Goal: Task Accomplishment & Management: Manage account settings

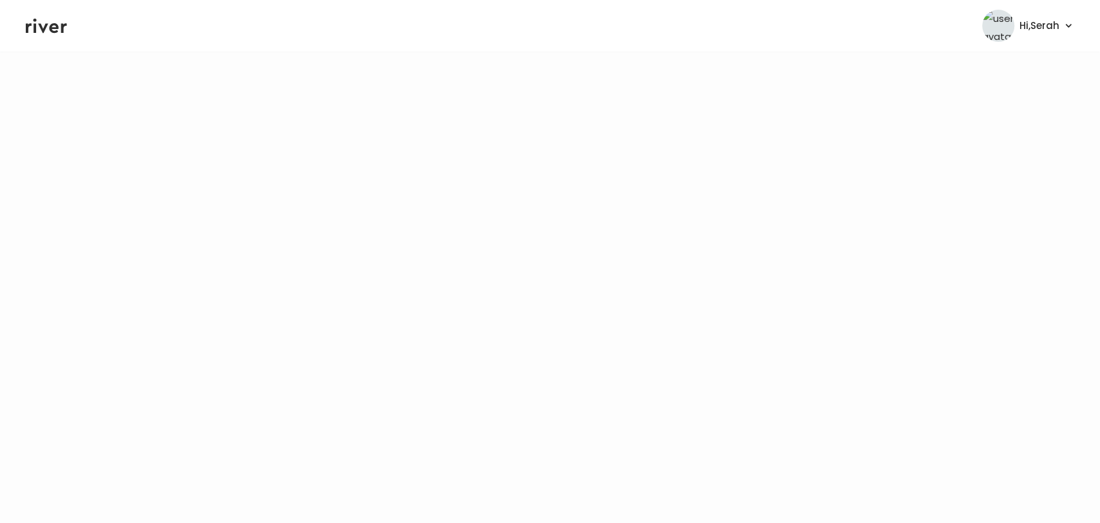
click at [41, 20] on icon at bounding box center [46, 25] width 41 height 19
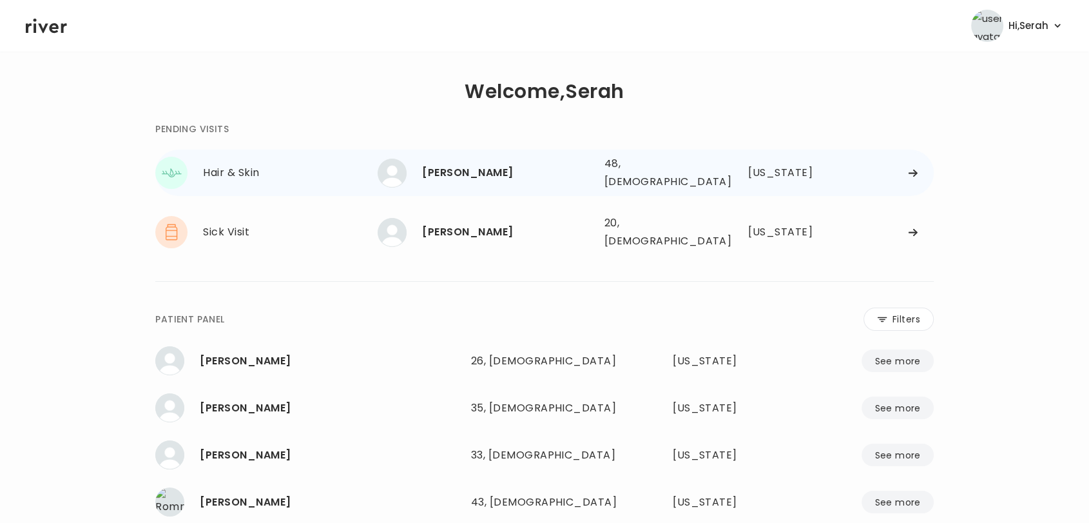
click at [467, 177] on div "[PERSON_NAME]" at bounding box center [507, 173] width 171 height 18
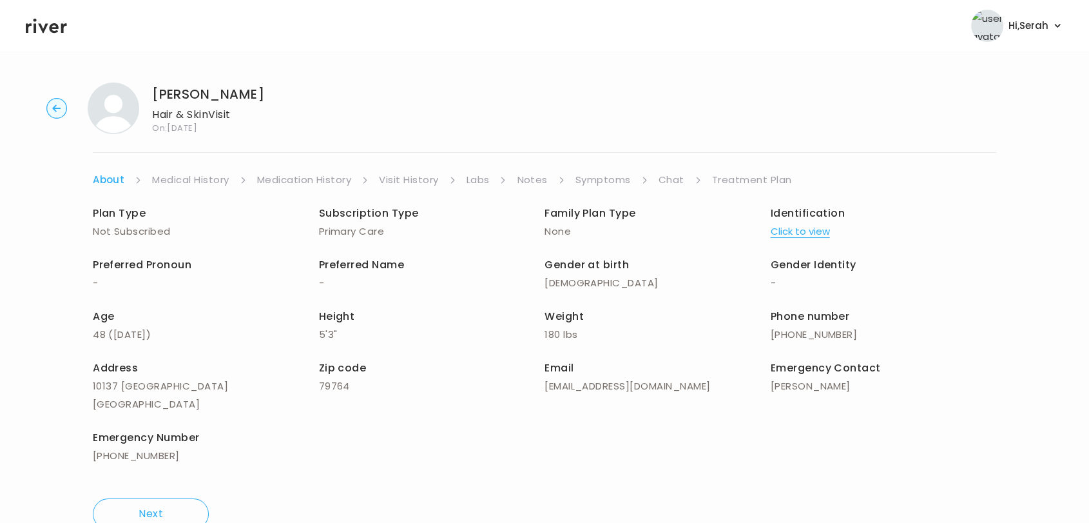
click at [608, 185] on link "Symptoms" at bounding box center [602, 180] width 55 height 18
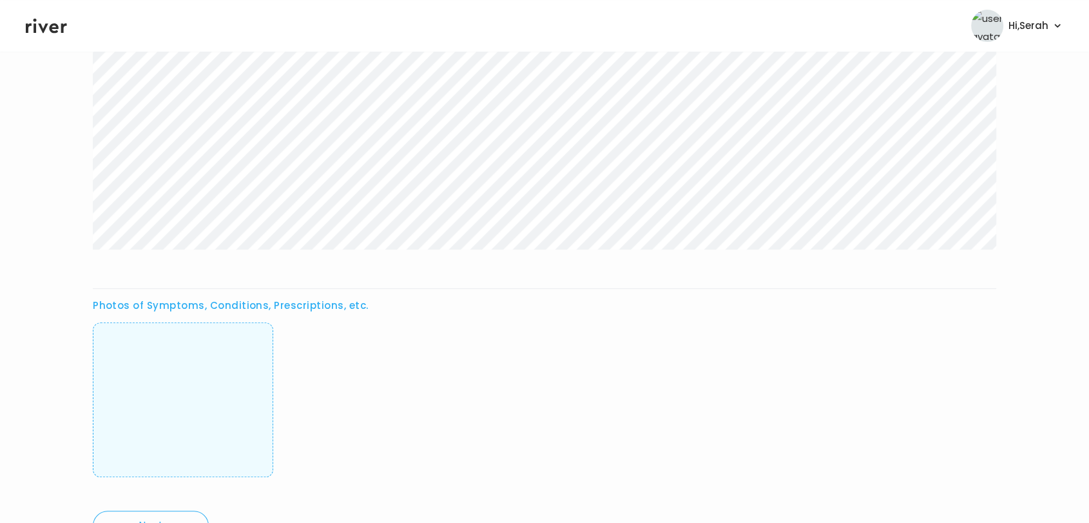
scroll to position [450, 0]
click at [183, 370] on img at bounding box center [183, 399] width 0 height 128
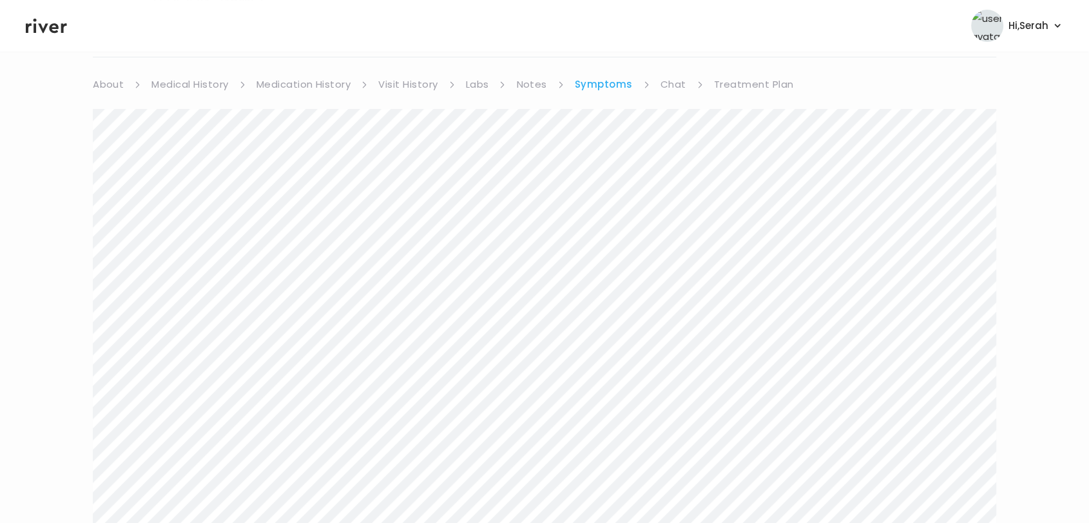
scroll to position [0, 0]
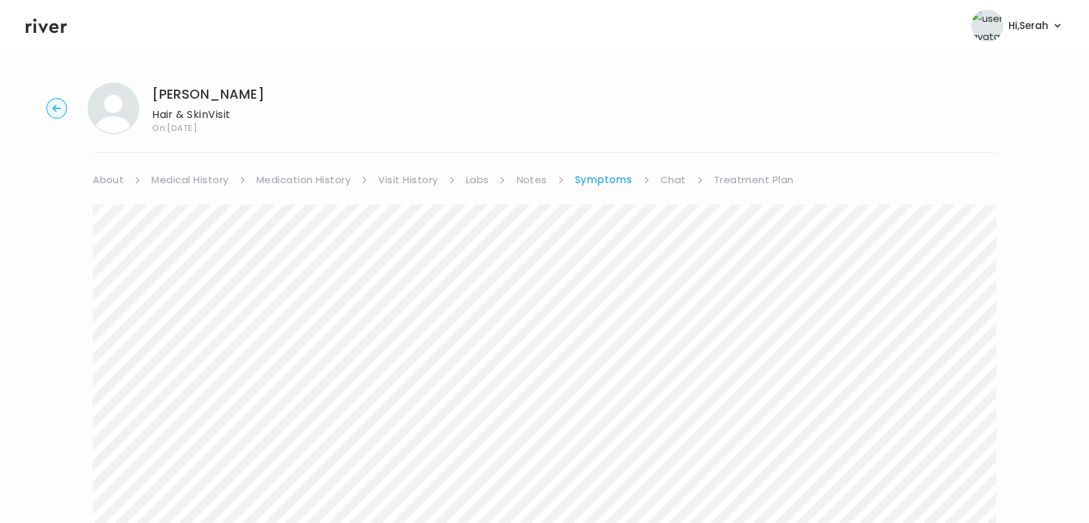
click at [671, 182] on link "Chat" at bounding box center [674, 180] width 26 height 18
click at [42, 27] on icon at bounding box center [46, 26] width 41 height 15
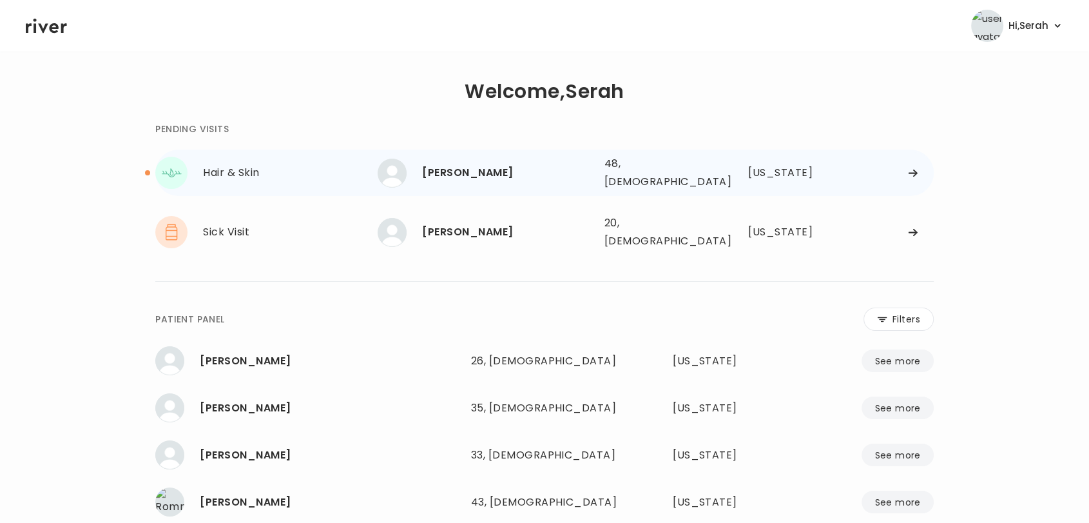
click at [478, 171] on div "[PERSON_NAME]" at bounding box center [507, 173] width 171 height 18
click at [452, 169] on div "[PERSON_NAME]" at bounding box center [507, 173] width 171 height 18
click at [474, 165] on div "[PERSON_NAME]" at bounding box center [507, 173] width 171 height 18
click at [438, 164] on div "[PERSON_NAME]" at bounding box center [507, 173] width 171 height 18
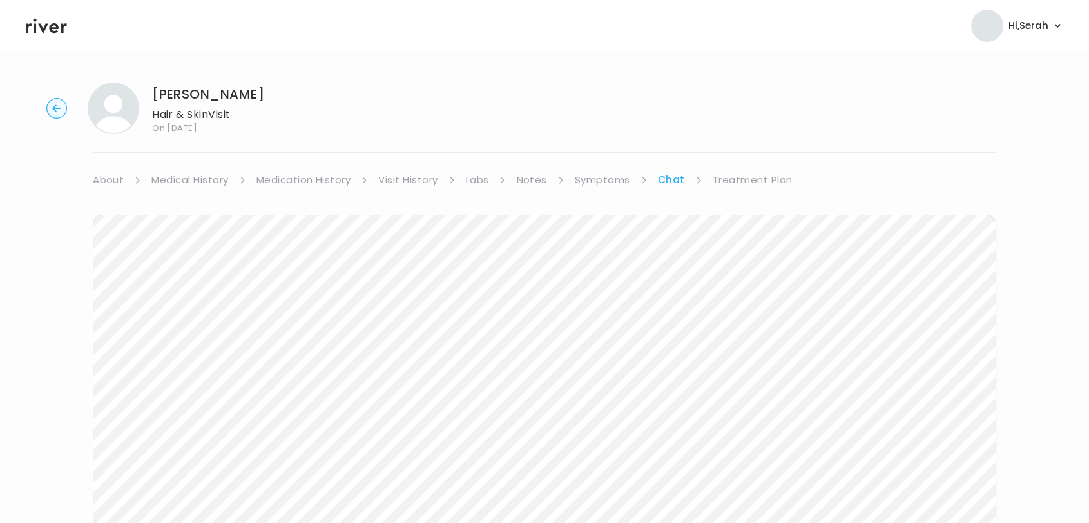
scroll to position [159, 0]
click at [48, 28] on icon at bounding box center [46, 25] width 41 height 19
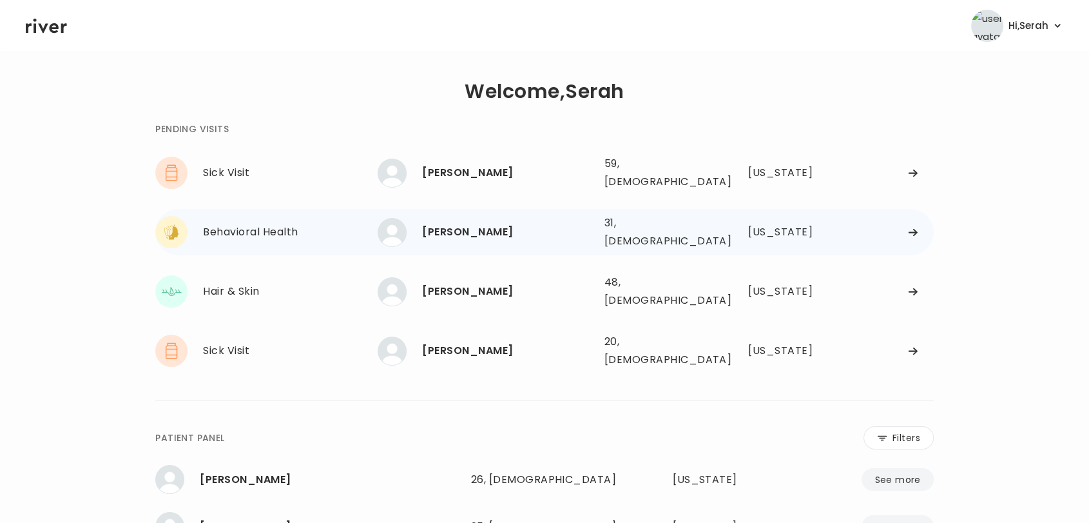
click at [459, 225] on div "[PERSON_NAME]" at bounding box center [507, 232] width 171 height 18
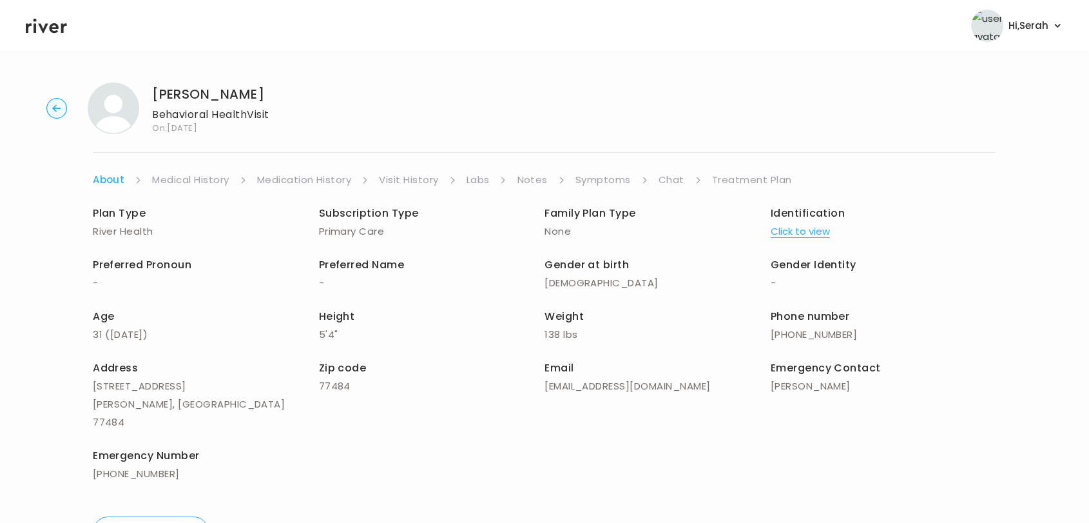
click at [613, 176] on link "Symptoms" at bounding box center [602, 180] width 55 height 18
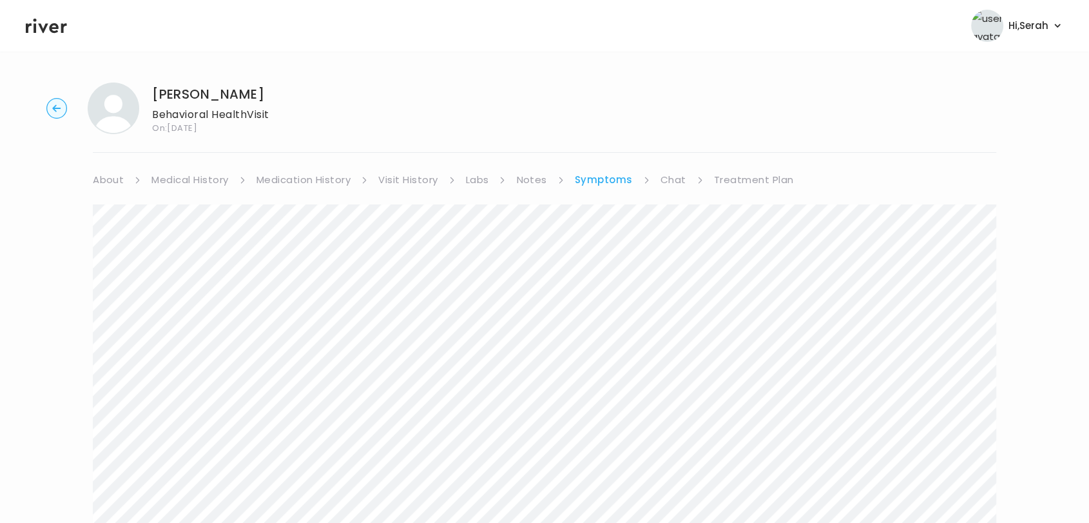
click at [197, 179] on link "Medical History" at bounding box center [189, 180] width 77 height 18
click at [330, 187] on link "Medication History" at bounding box center [309, 180] width 95 height 18
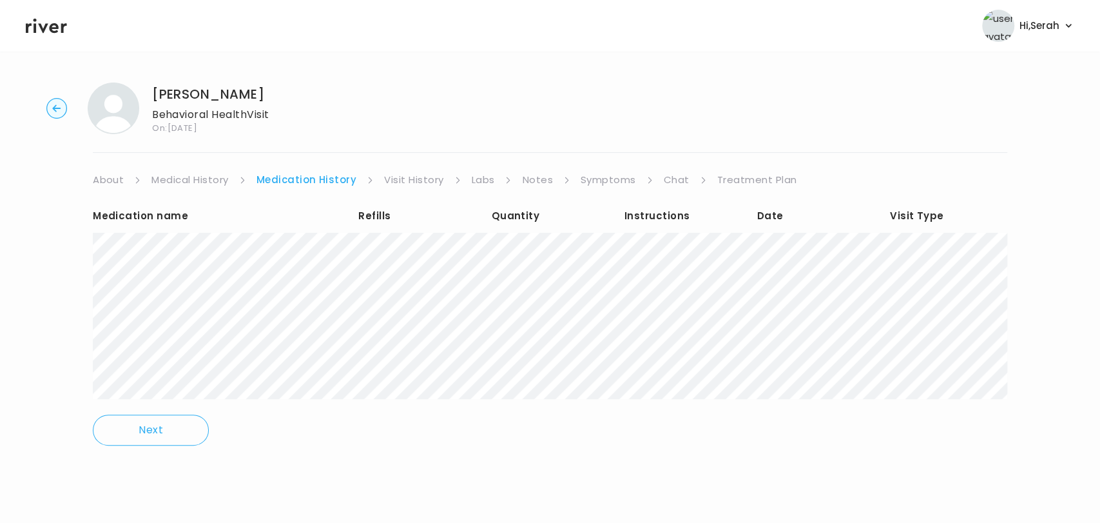
click at [677, 181] on link "Chat" at bounding box center [677, 180] width 26 height 18
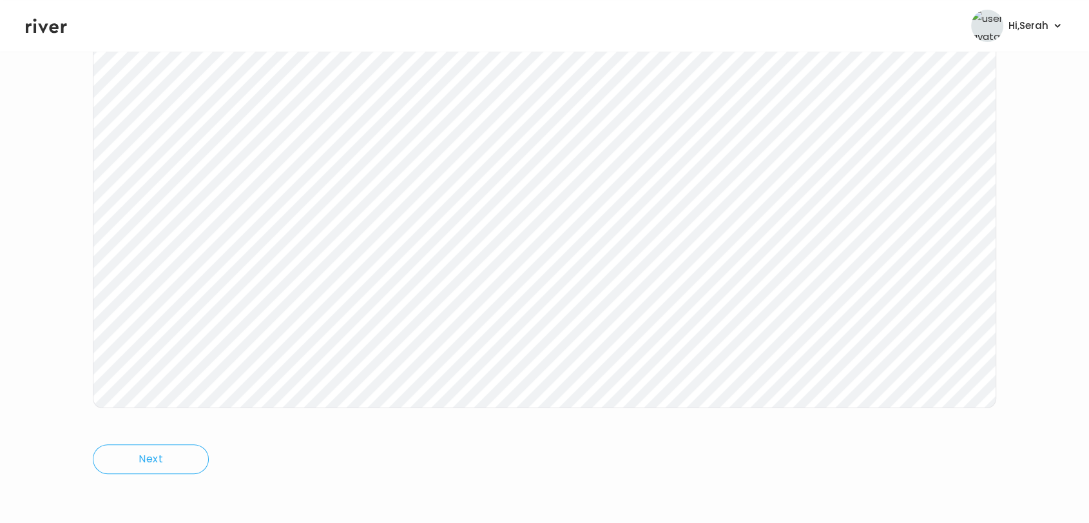
scroll to position [49, 0]
click at [45, 22] on icon at bounding box center [46, 25] width 41 height 19
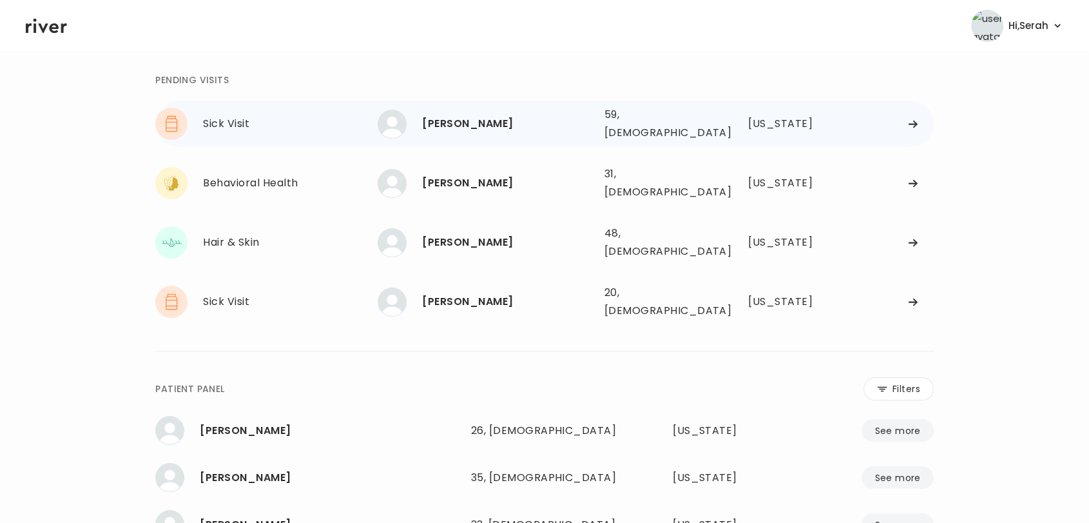
click at [425, 110] on div "MARY BUCKLEYMARKOS 59, Female See more" at bounding box center [486, 124] width 216 height 29
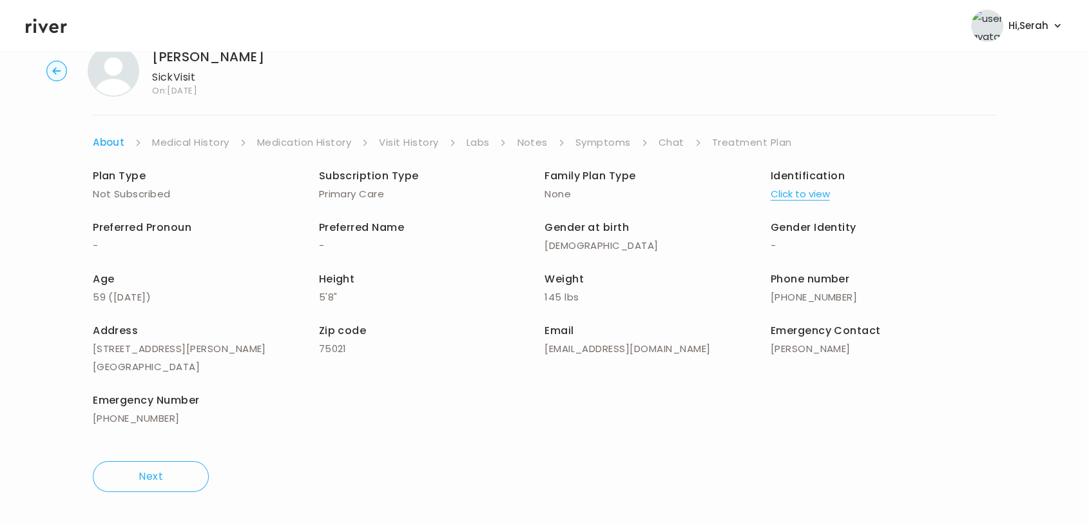
scroll to position [37, 0]
click at [619, 144] on link "Symptoms" at bounding box center [602, 143] width 55 height 18
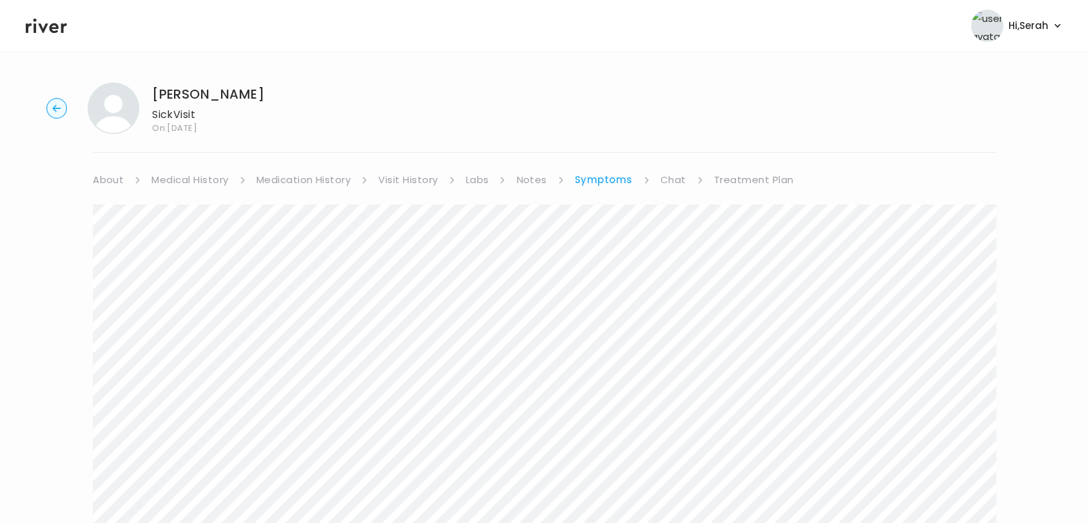
click at [666, 177] on link "Chat" at bounding box center [674, 180] width 26 height 18
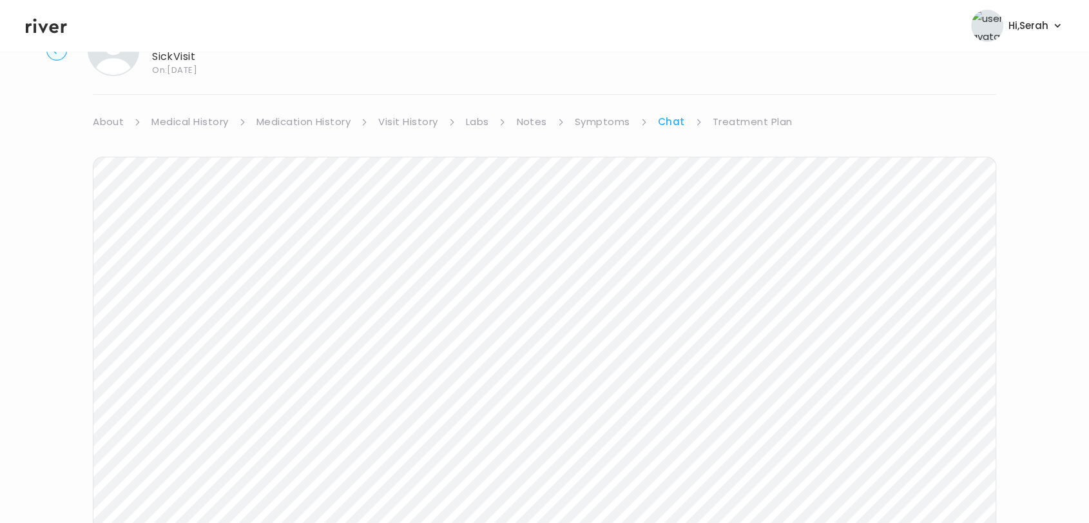
scroll to position [170, 0]
click at [45, 32] on icon at bounding box center [46, 25] width 41 height 19
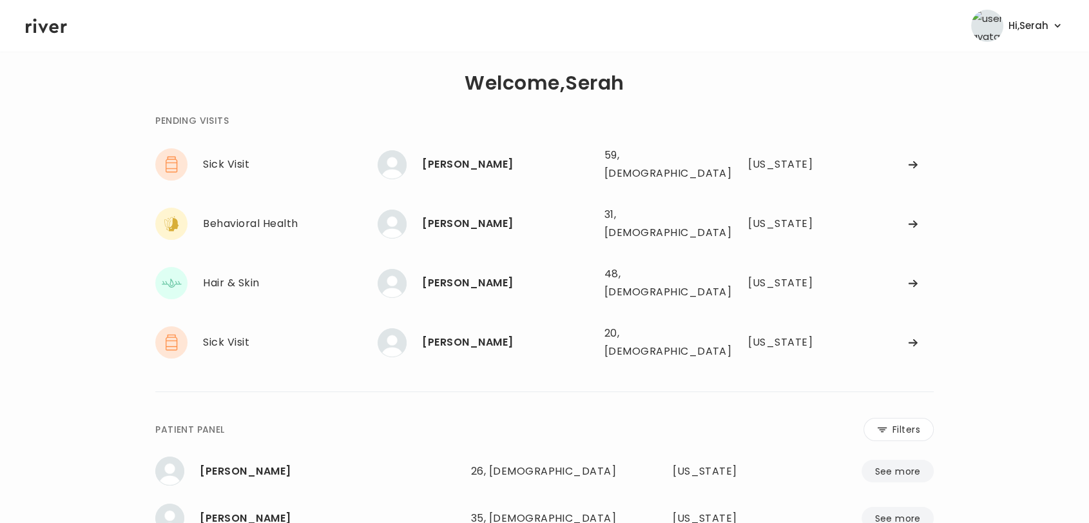
scroll to position [7, 0]
click at [438, 216] on div "Maria Melchor" at bounding box center [507, 225] width 171 height 18
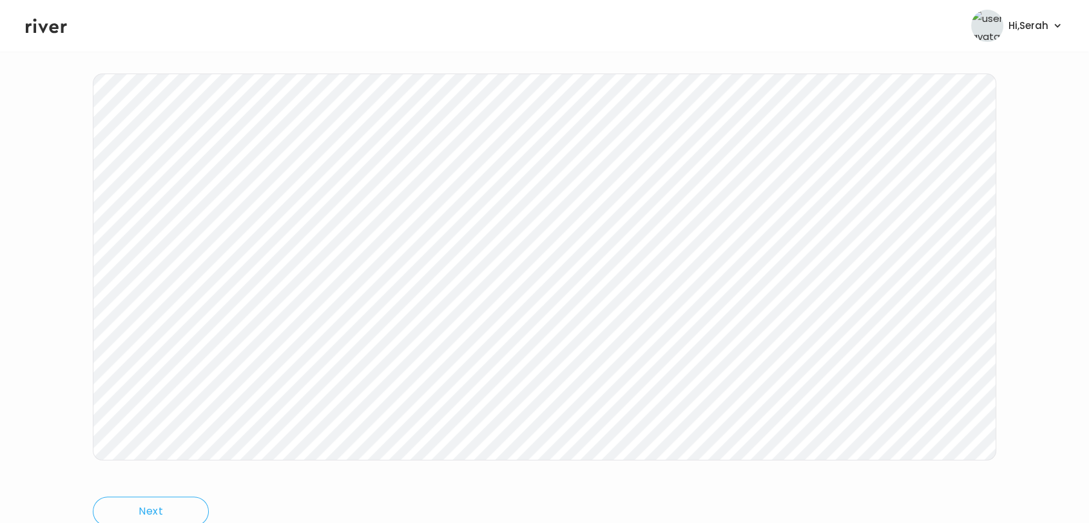
scroll to position [193, 0]
click at [39, 32] on icon at bounding box center [46, 25] width 41 height 19
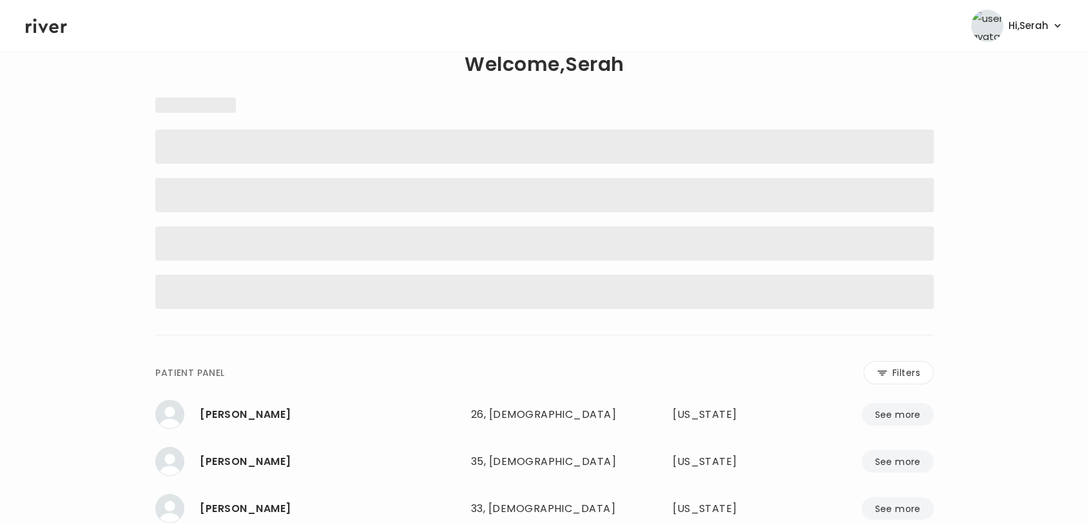
scroll to position [25, 0]
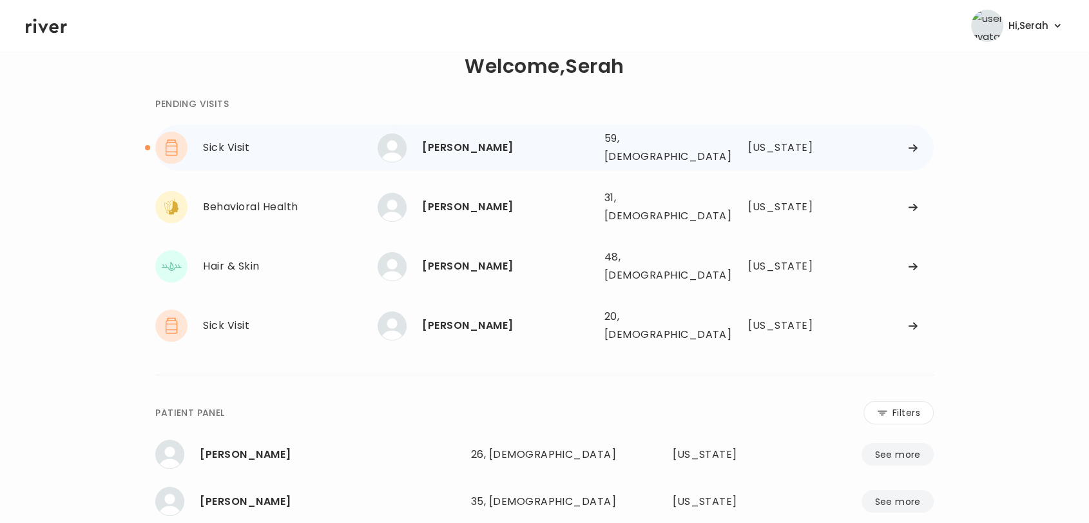
click at [463, 142] on div "MARY BUCKLEYMARKOS" at bounding box center [507, 148] width 171 height 18
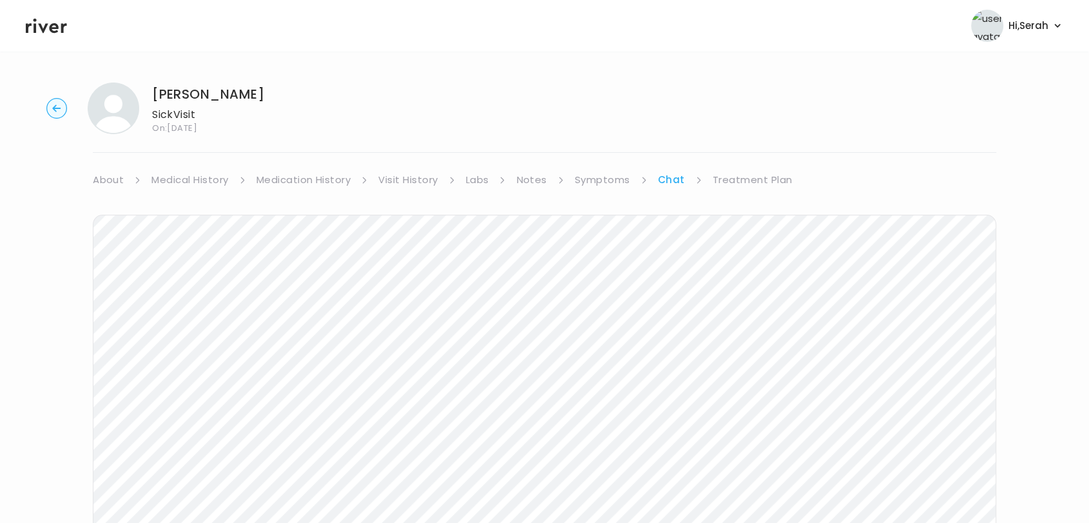
click at [180, 182] on link "Medical History" at bounding box center [189, 180] width 77 height 18
click at [675, 178] on link "Chat" at bounding box center [676, 180] width 26 height 18
click at [43, 28] on icon at bounding box center [46, 26] width 41 height 15
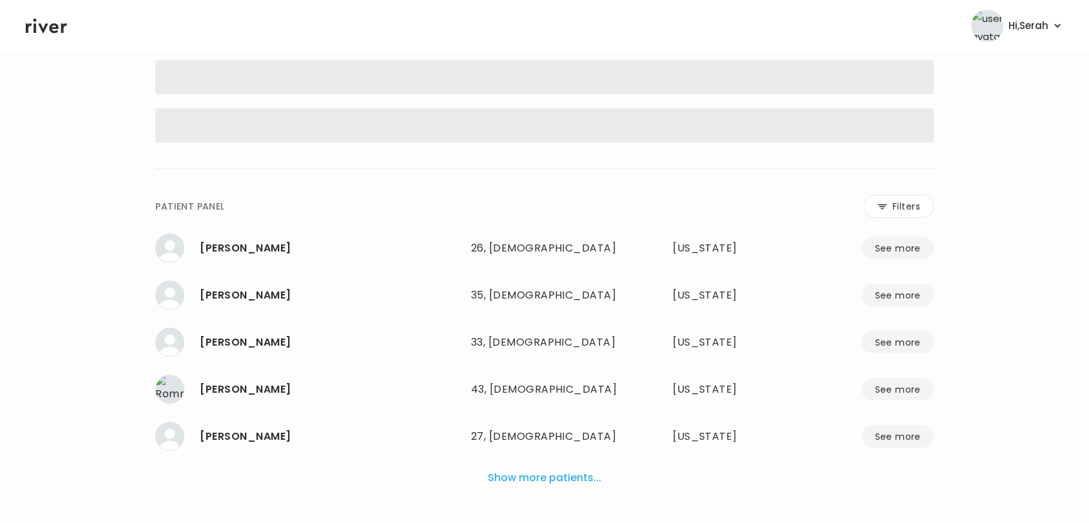
click at [314, 111] on span "‌" at bounding box center [544, 125] width 778 height 34
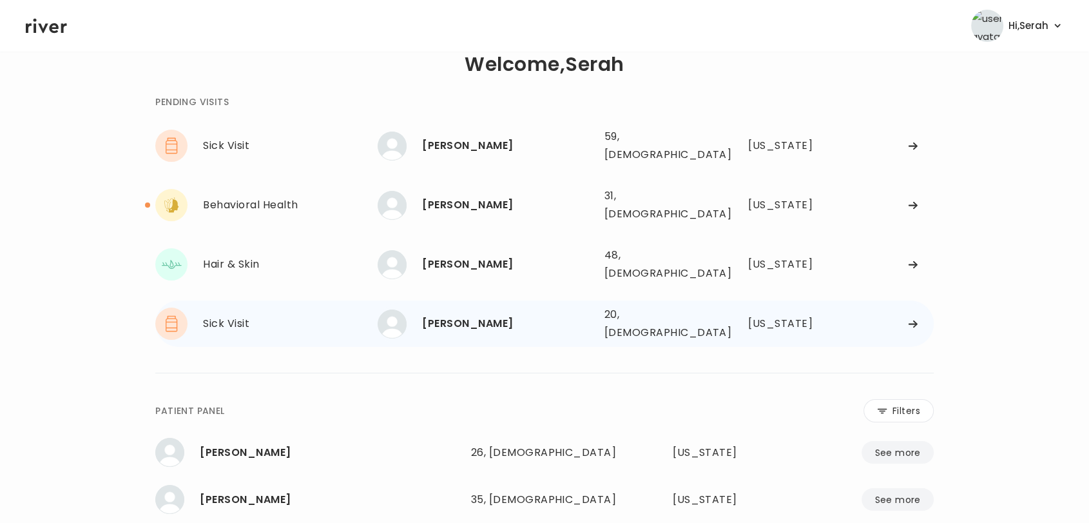
scroll to position [17, 0]
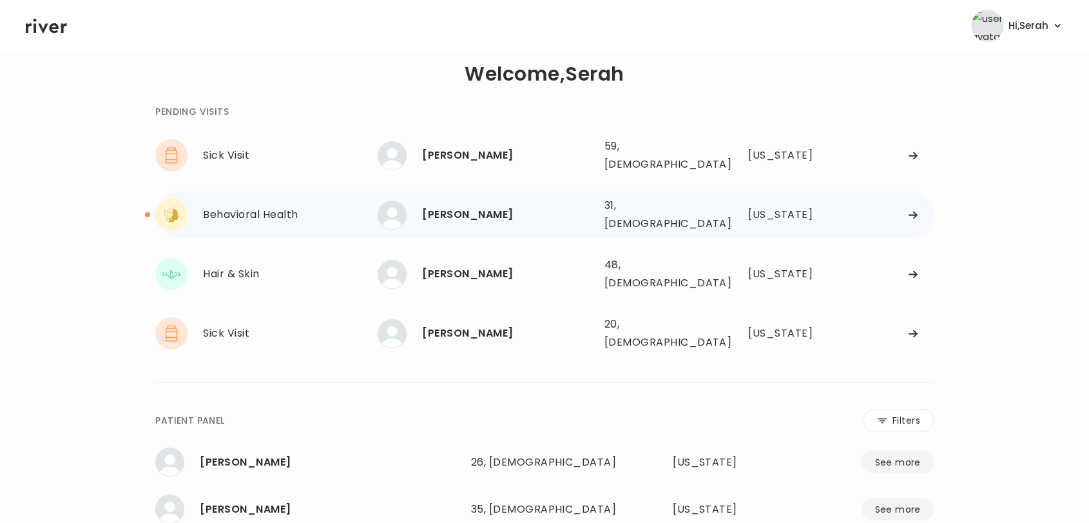
click at [471, 194] on div "Maria Melchor 31, Female See more 31, Female Texas" at bounding box center [656, 214] width 556 height 41
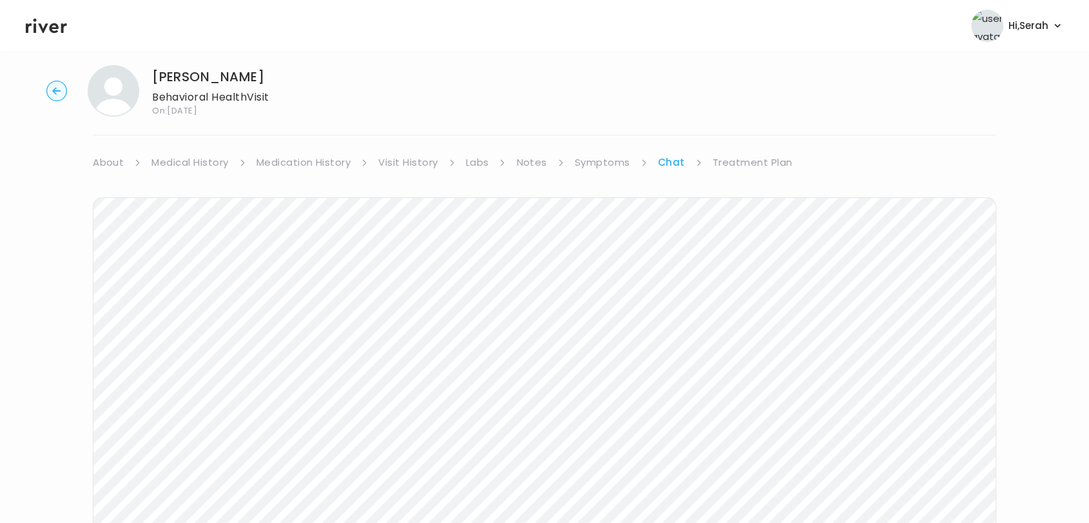
scroll to position [77, 0]
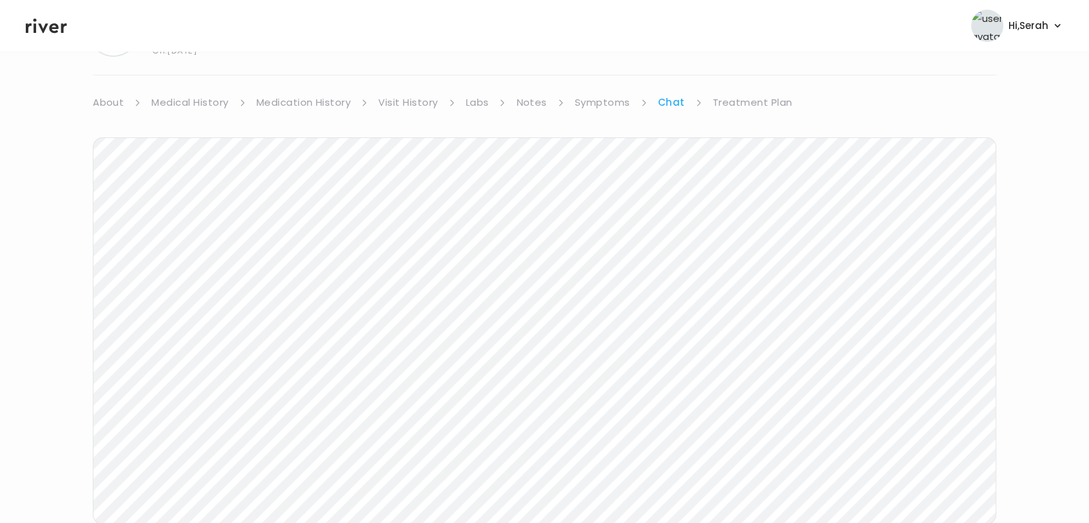
click at [47, 27] on icon at bounding box center [46, 25] width 41 height 19
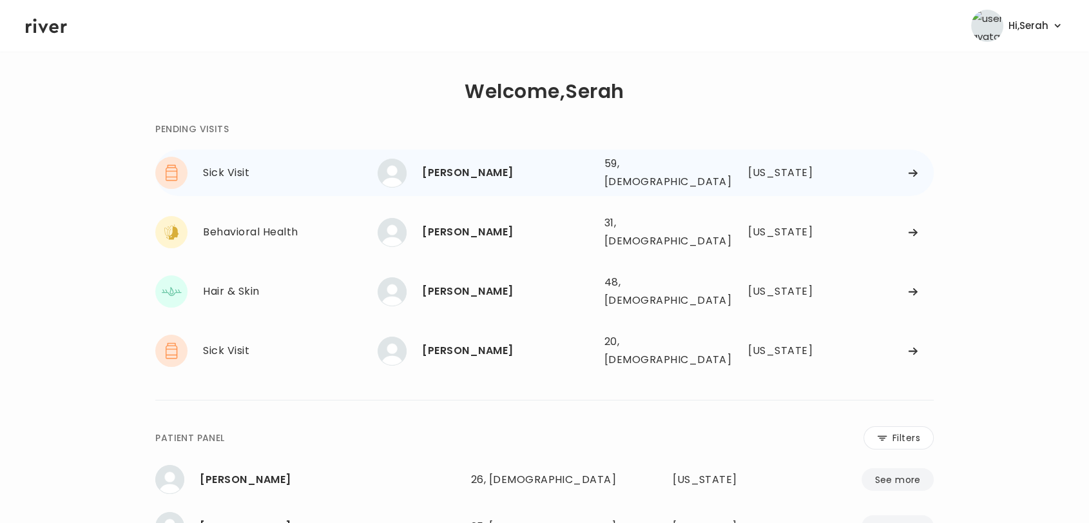
click at [489, 179] on div "MARY BUCKLEYMARKOS 59, Female See more" at bounding box center [486, 173] width 216 height 29
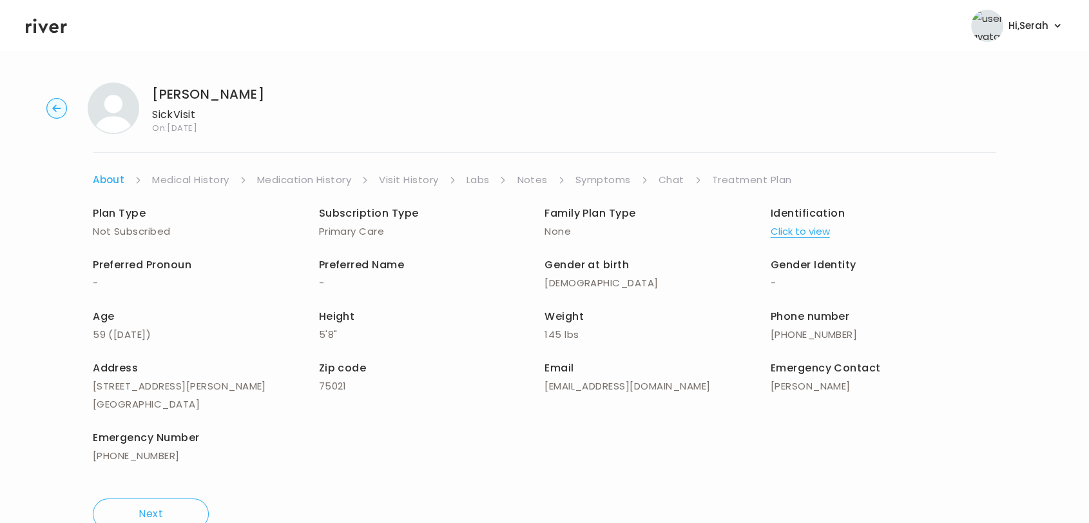
click at [762, 180] on link "Treatment Plan" at bounding box center [752, 180] width 80 height 18
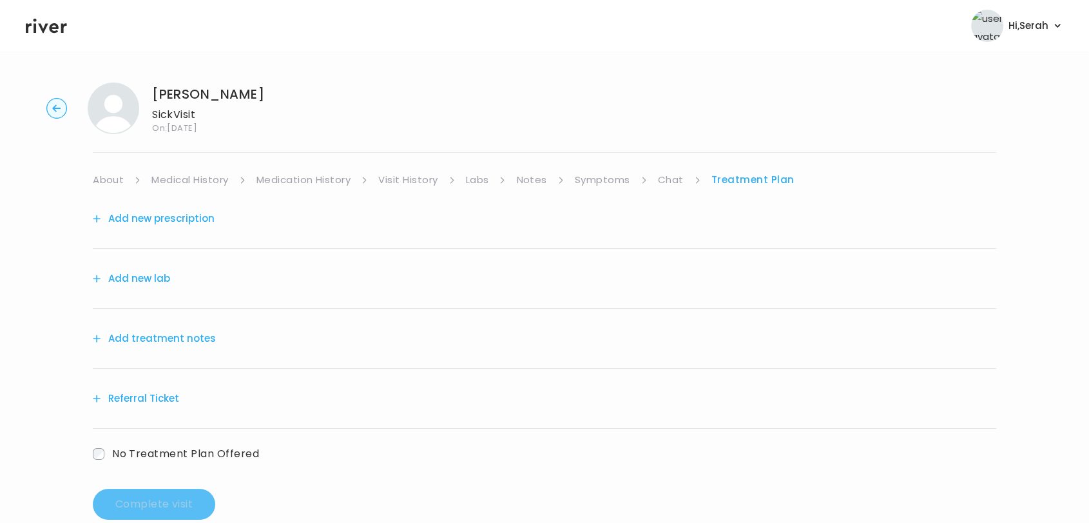
click at [196, 219] on button "Add new prescription" at bounding box center [154, 218] width 122 height 18
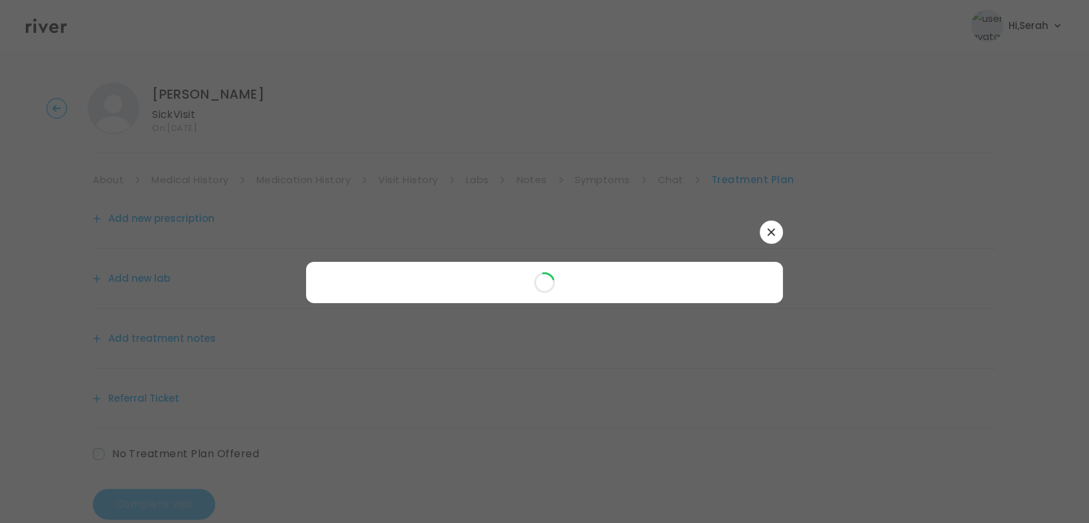
click at [196, 219] on div at bounding box center [544, 261] width 1089 height 523
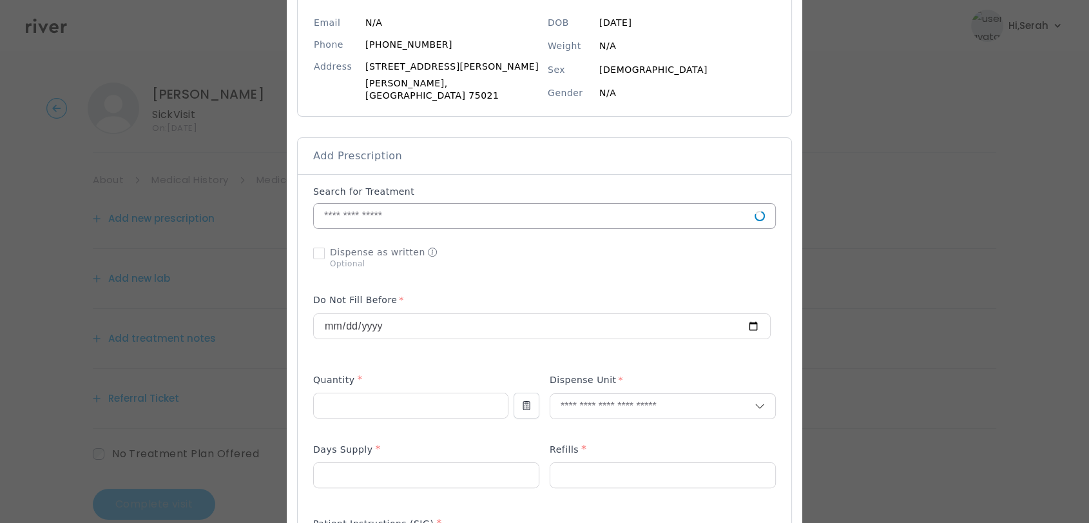
scroll to position [154, 0]
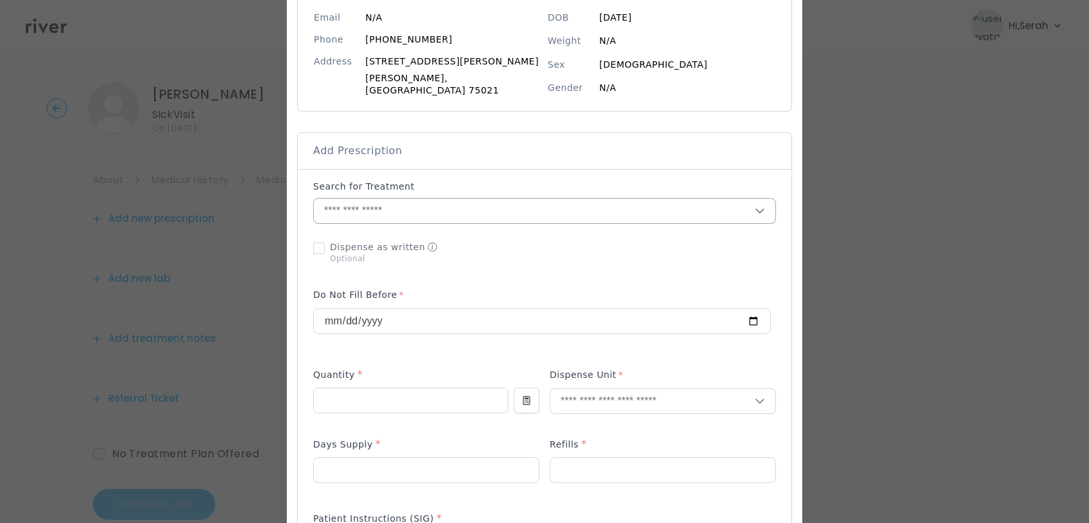
click at [562, 201] on input "text" at bounding box center [534, 210] width 441 height 24
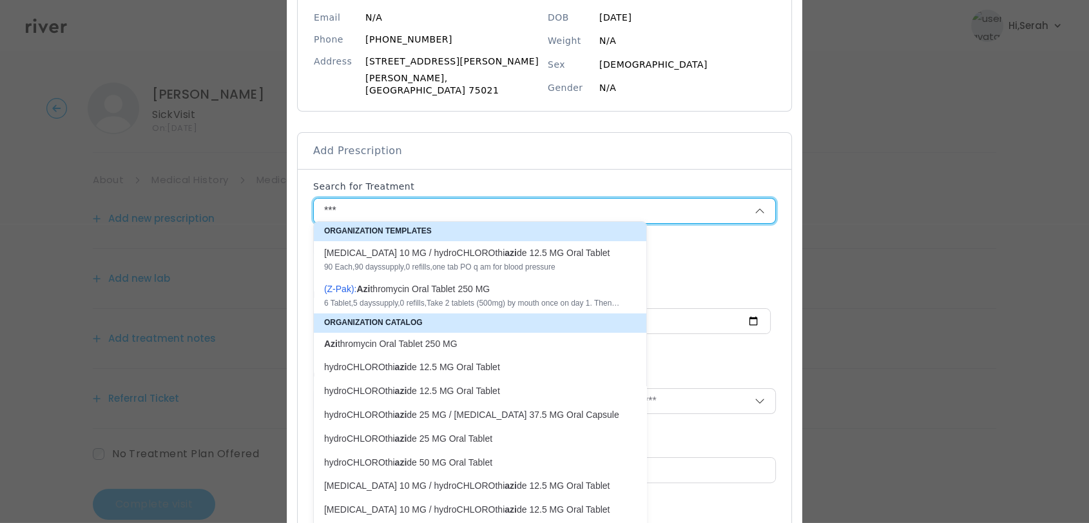
click at [445, 340] on p "Azi thromycin Oral Tablet 250 MG" at bounding box center [472, 344] width 296 height 12
type input "**********"
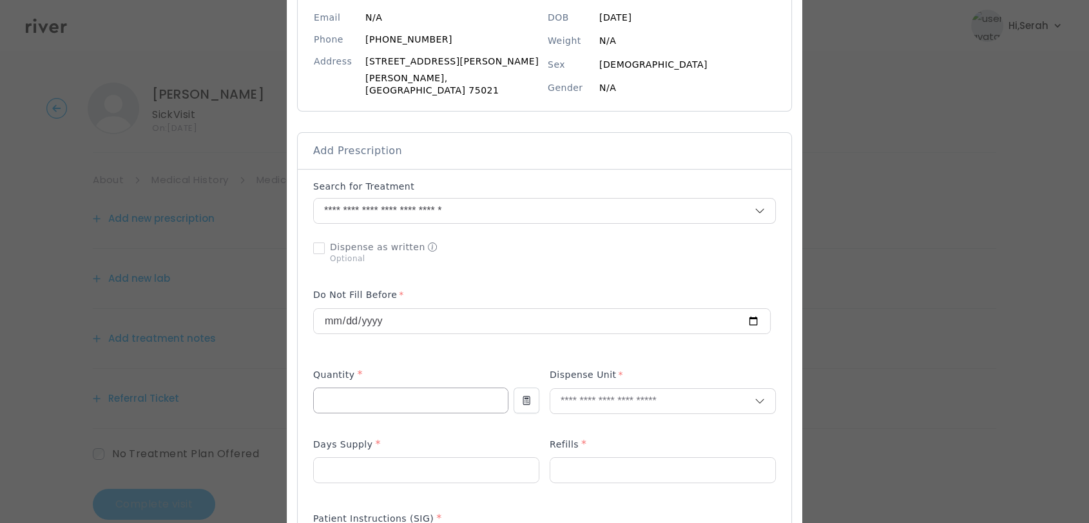
click at [412, 388] on input "number" at bounding box center [411, 400] width 194 height 24
type input "*"
click at [588, 394] on input "text" at bounding box center [652, 401] width 204 height 24
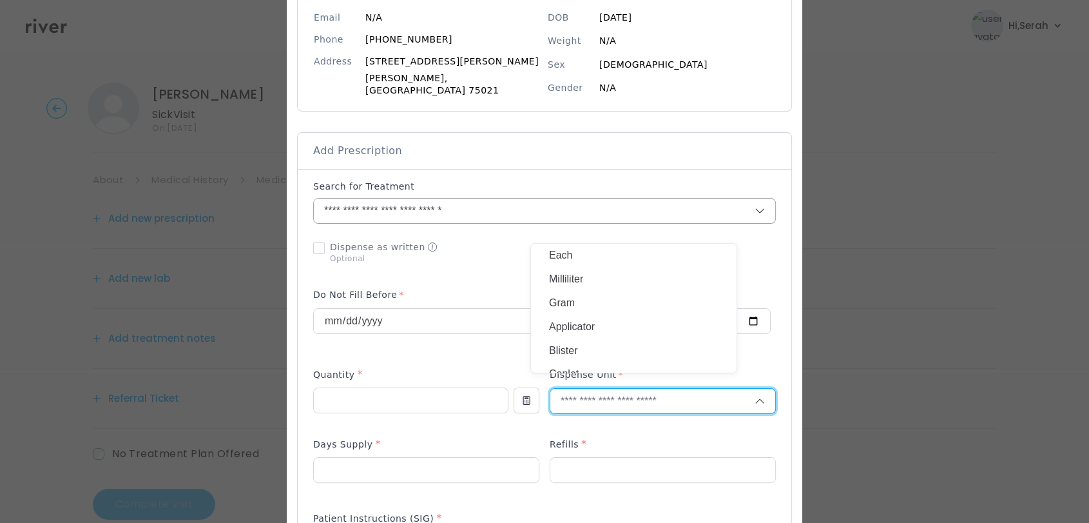
click at [478, 207] on input "**********" at bounding box center [519, 210] width 410 height 24
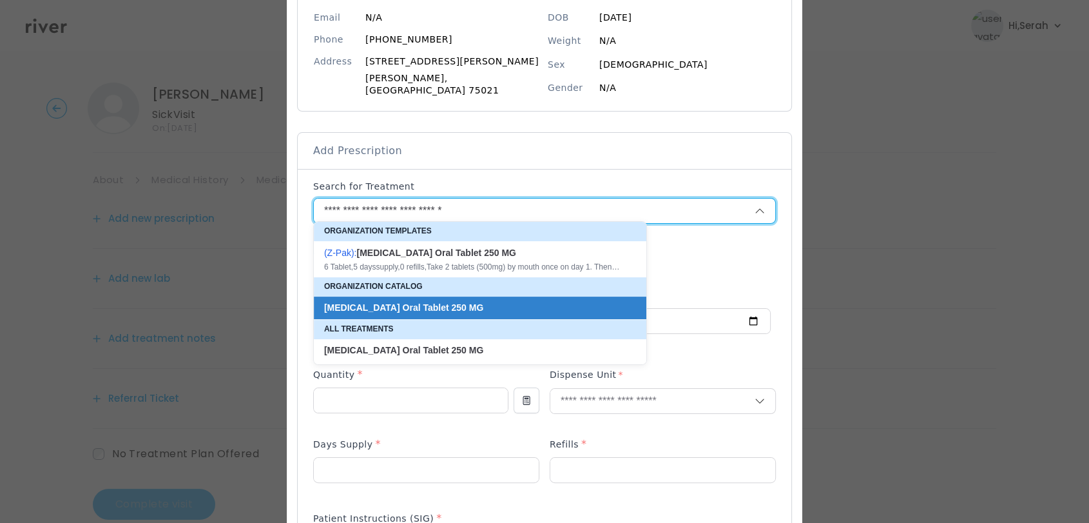
click at [484, 250] on strong "Tablet" at bounding box center [491, 252] width 15 height 10
type input "*"
type textarea "**********"
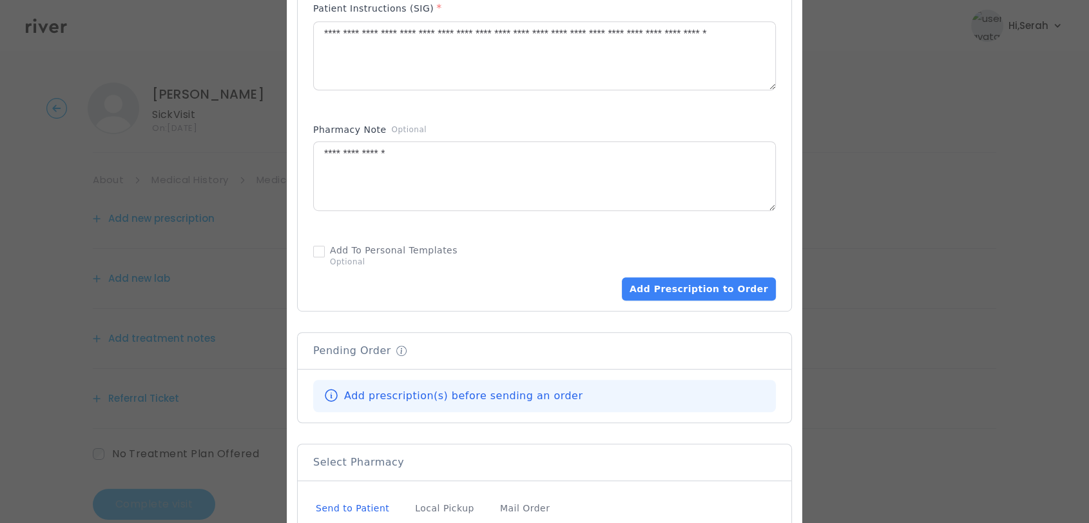
scroll to position [721, 0]
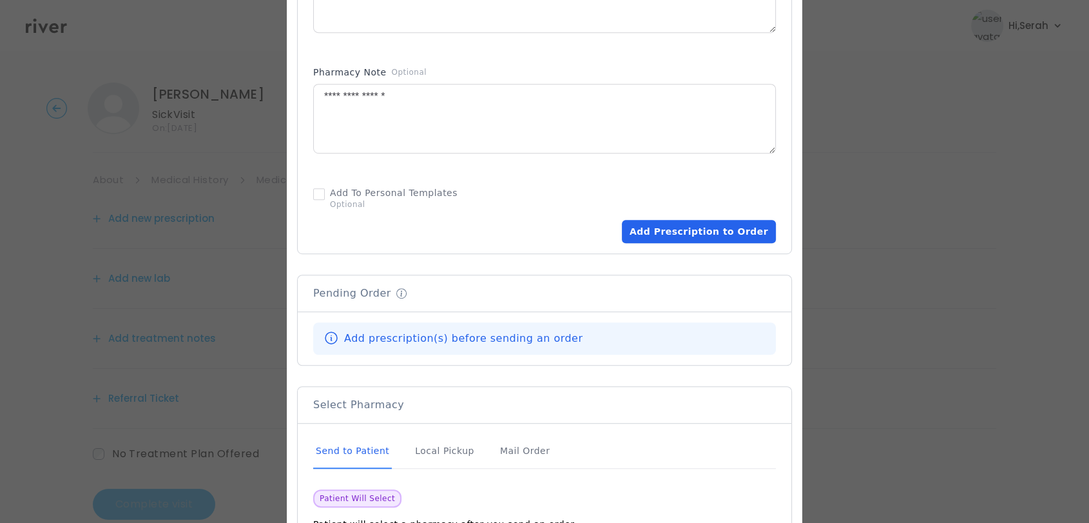
click at [659, 220] on button "Add Prescription to Order" at bounding box center [699, 231] width 154 height 23
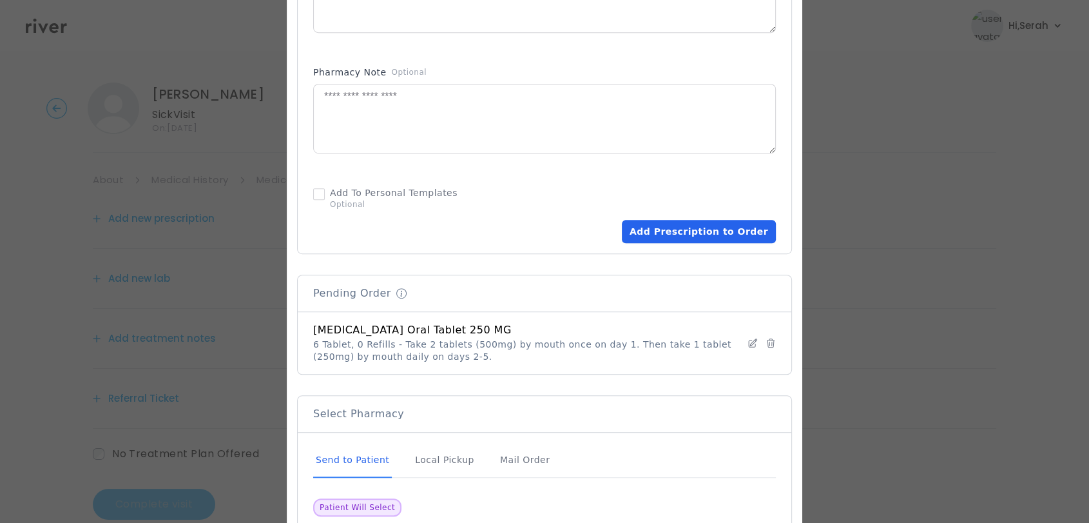
scroll to position [827, 0]
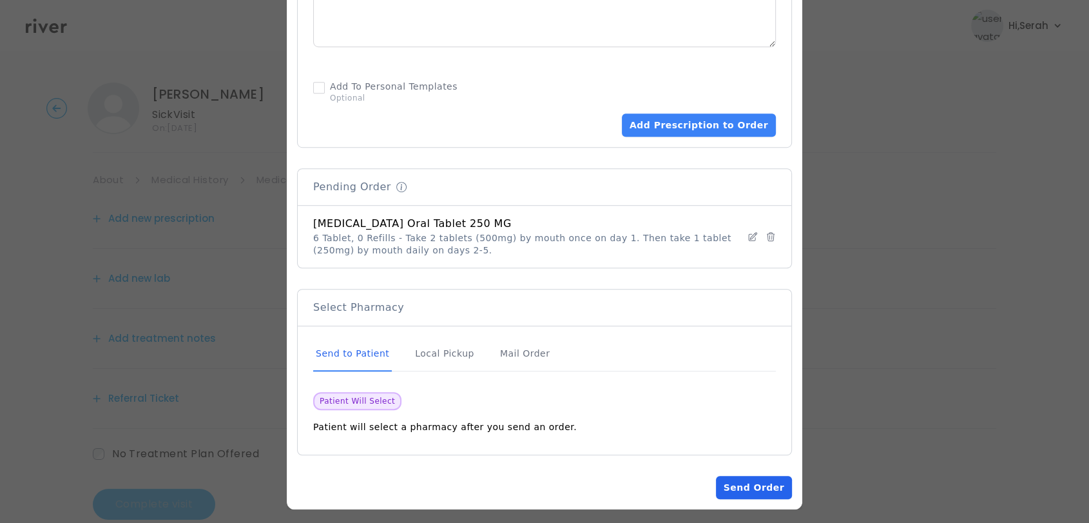
click at [746, 477] on button "Send Order" at bounding box center [754, 487] width 76 height 23
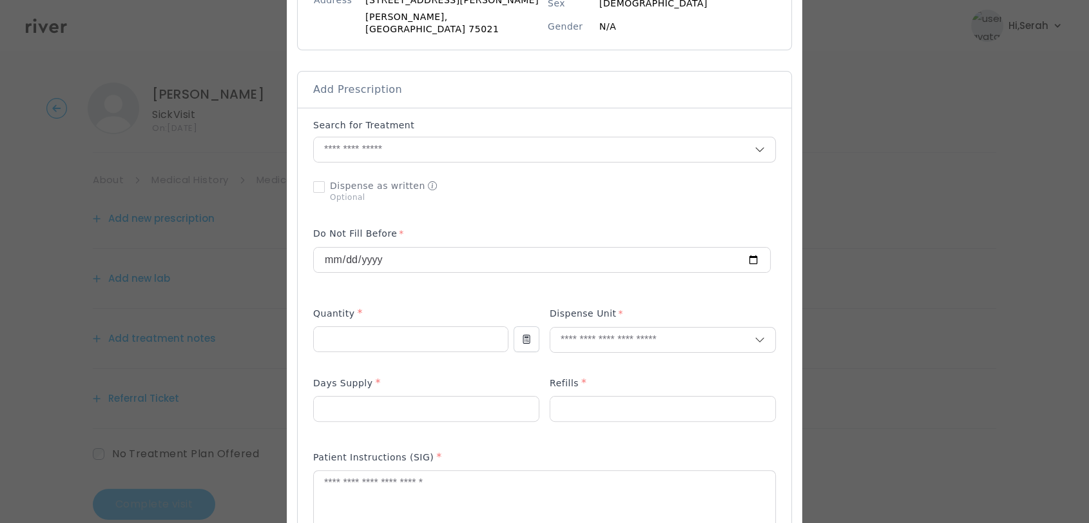
scroll to position [196, 0]
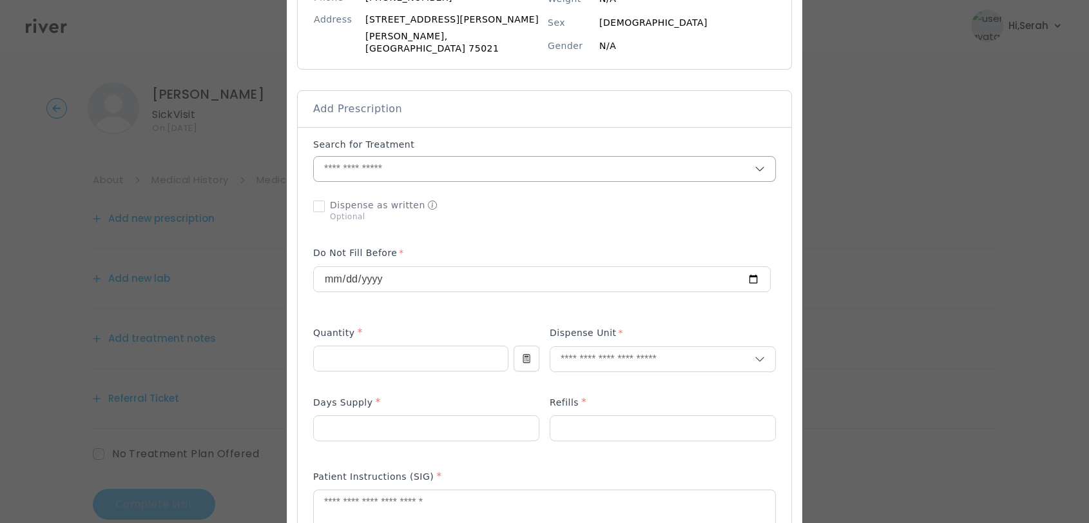
click at [421, 157] on input "text" at bounding box center [534, 169] width 441 height 24
type input "****"
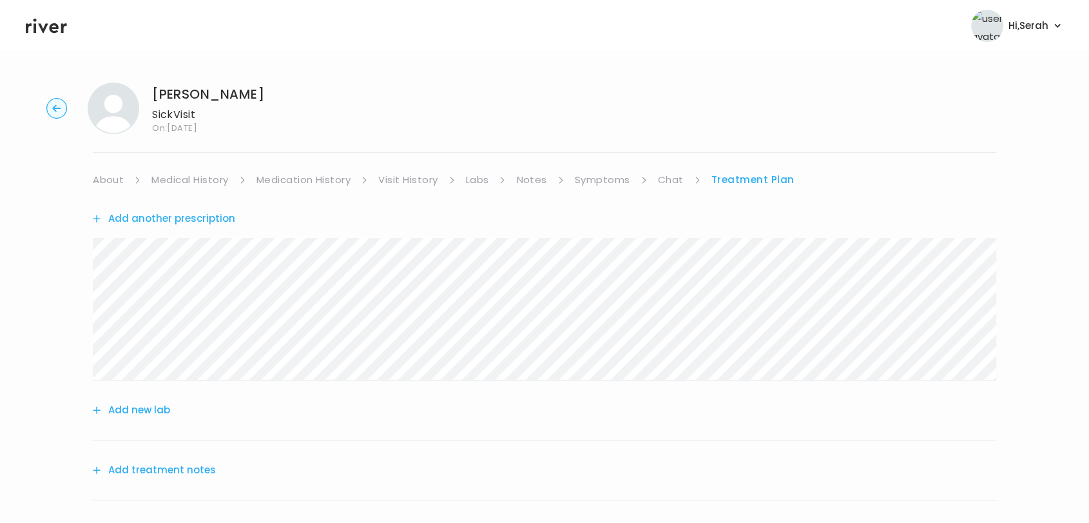
click at [176, 214] on button "Add another prescription" at bounding box center [164, 218] width 142 height 18
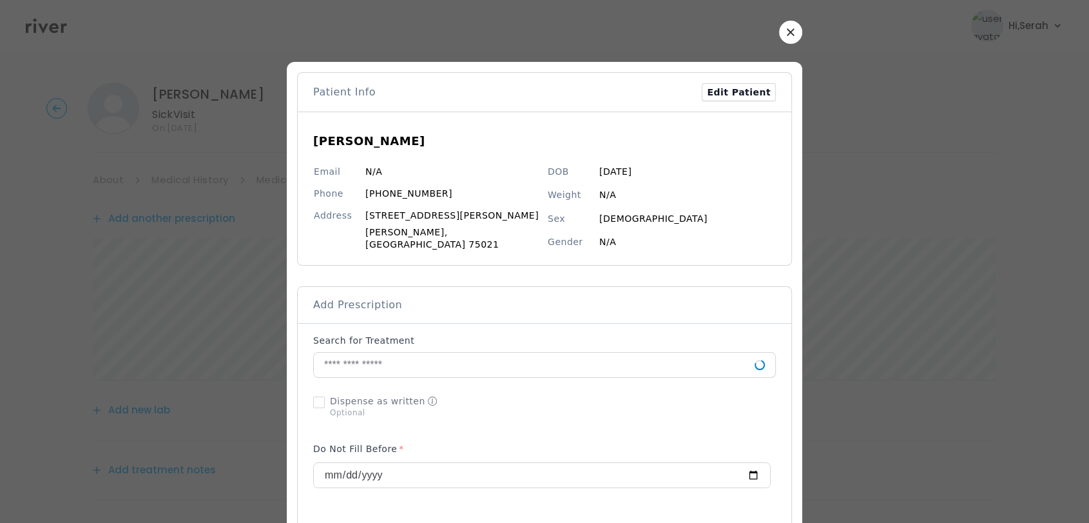
scroll to position [21, 0]
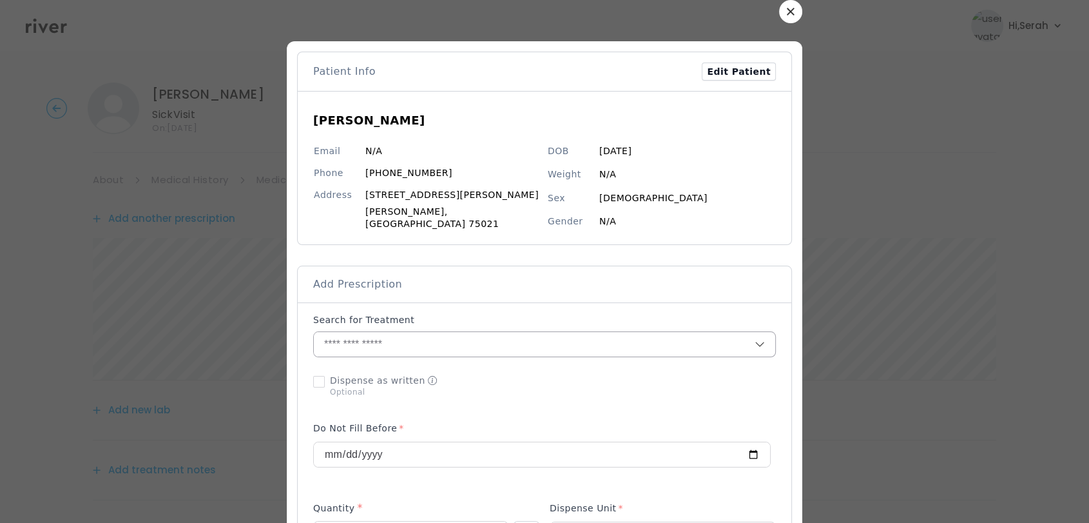
click at [410, 335] on input "text" at bounding box center [534, 344] width 441 height 24
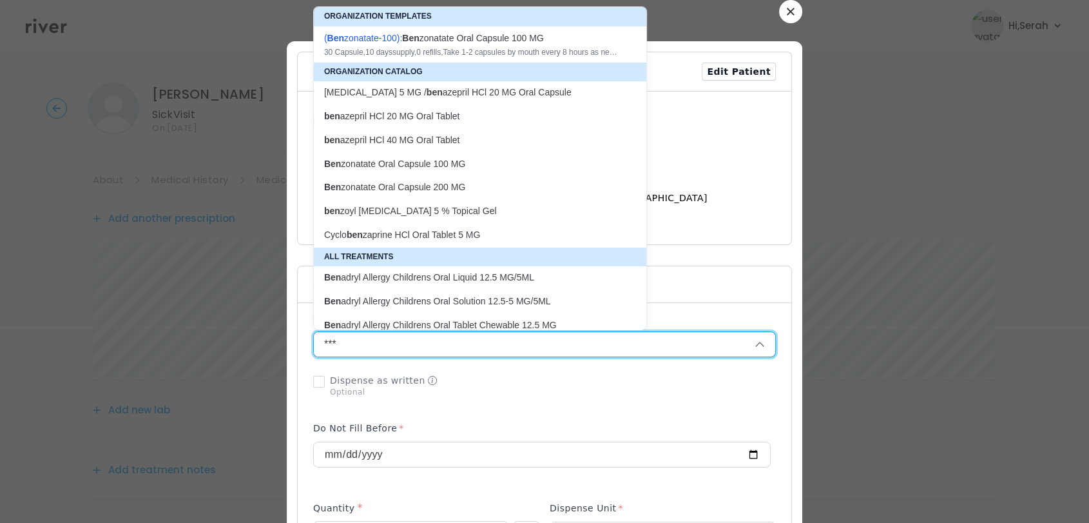
click at [449, 47] on div "30 Capsule , 10 days supply, 0 refills , Take 1-2 capsules by mouth every 8 hou…" at bounding box center [472, 52] width 296 height 10
type input "**********"
type input "**"
type input "*"
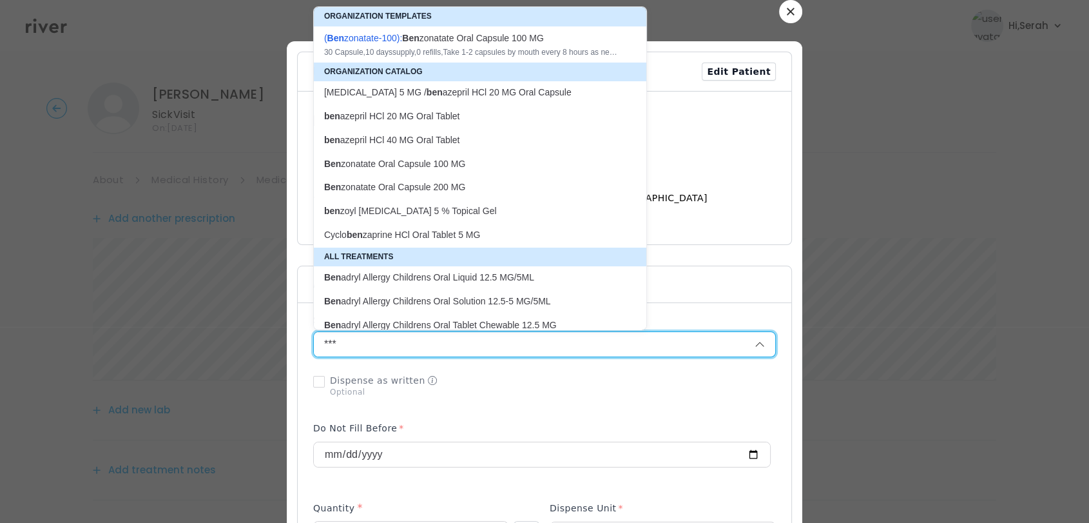
type textarea "**********"
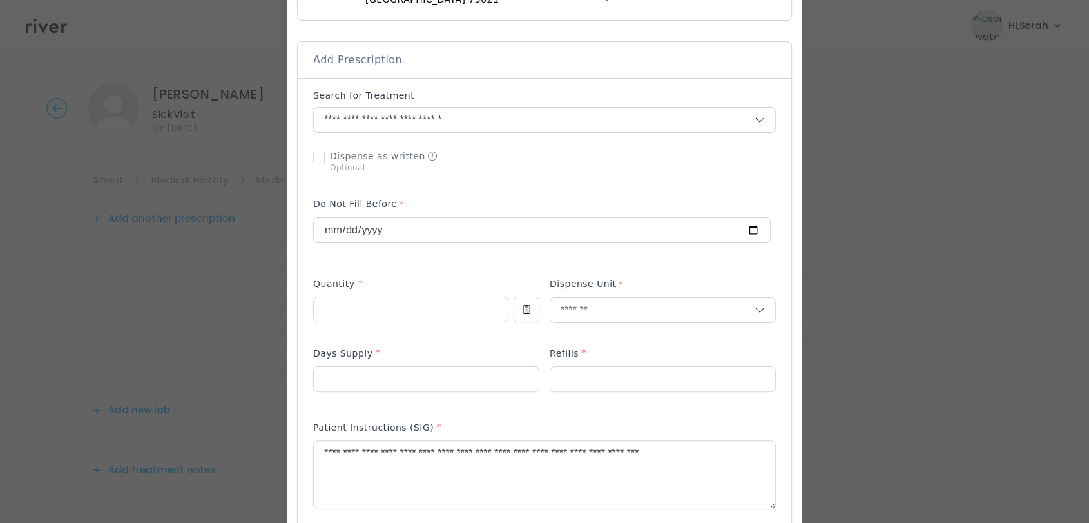
scroll to position [396, 0]
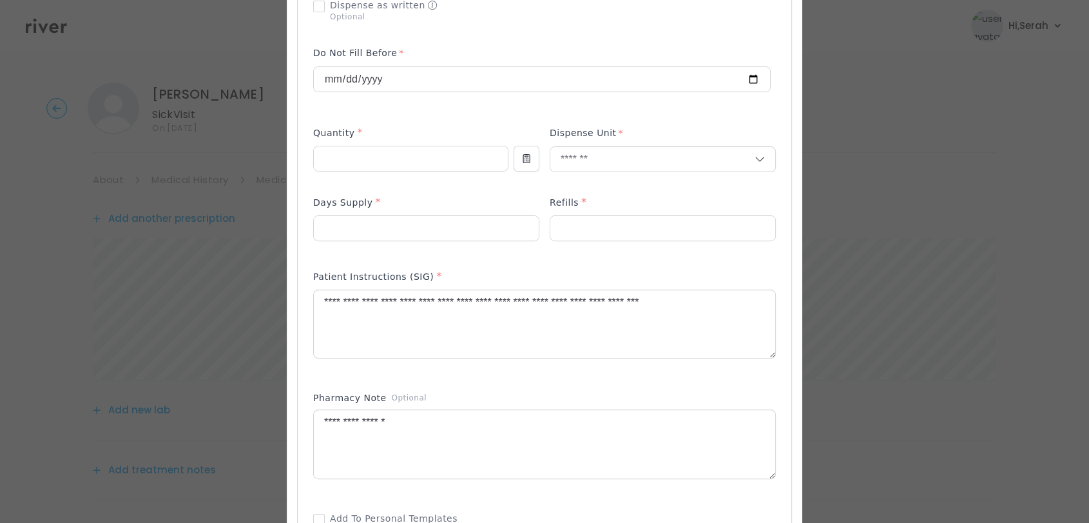
click at [558, 386] on div "Pharmacy Note Optional" at bounding box center [544, 442] width 463 height 113
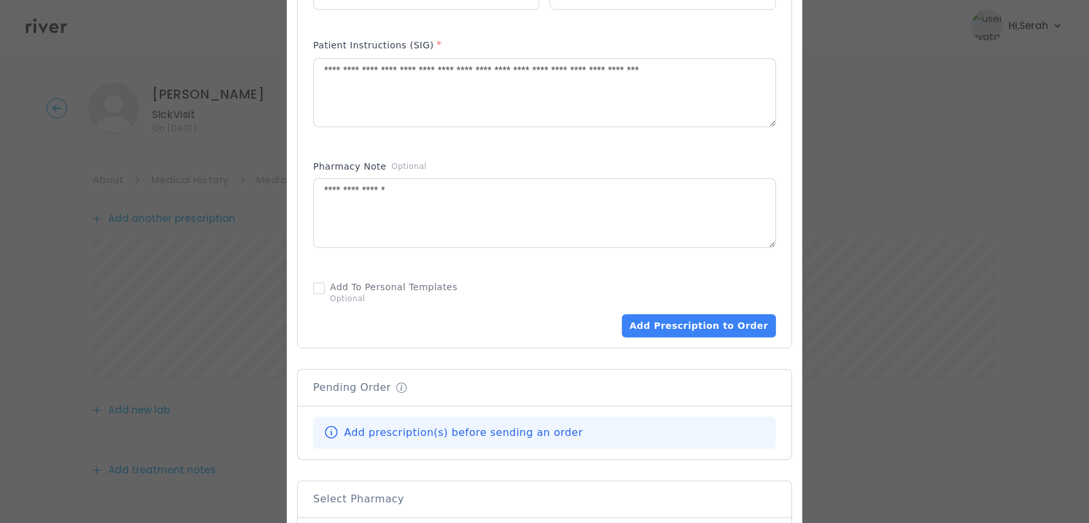
scroll to position [647, 0]
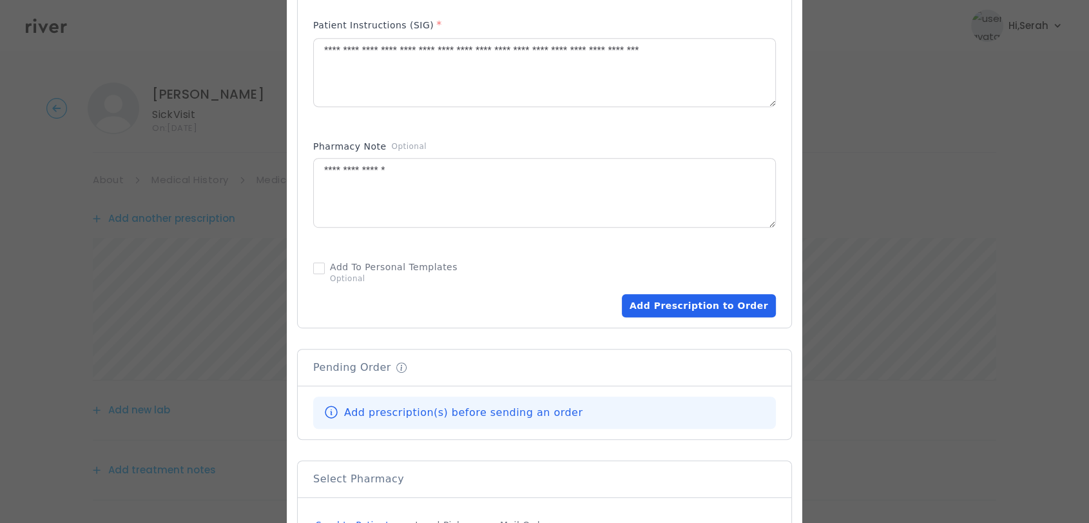
click at [660, 299] on button "Add Prescription to Order" at bounding box center [699, 305] width 154 height 23
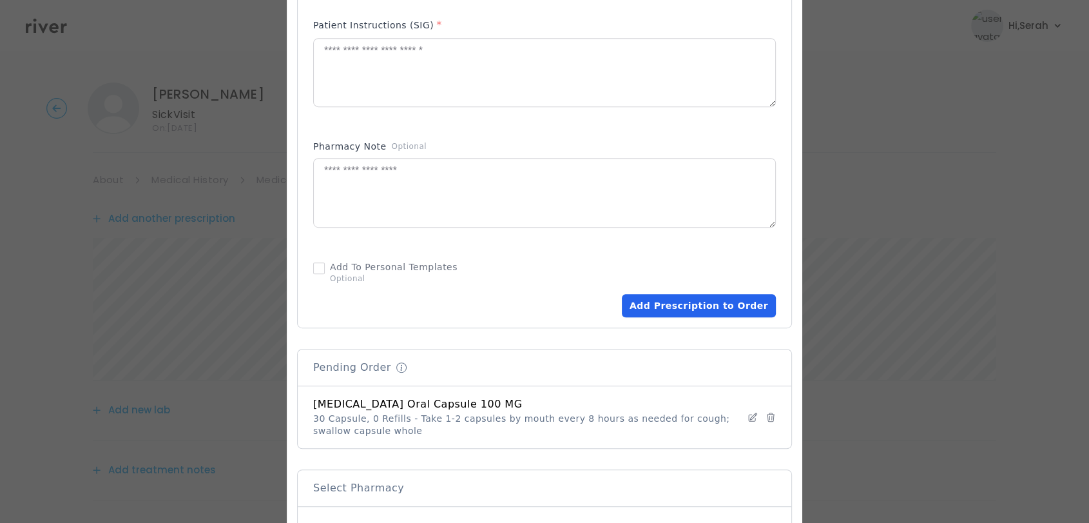
scroll to position [827, 0]
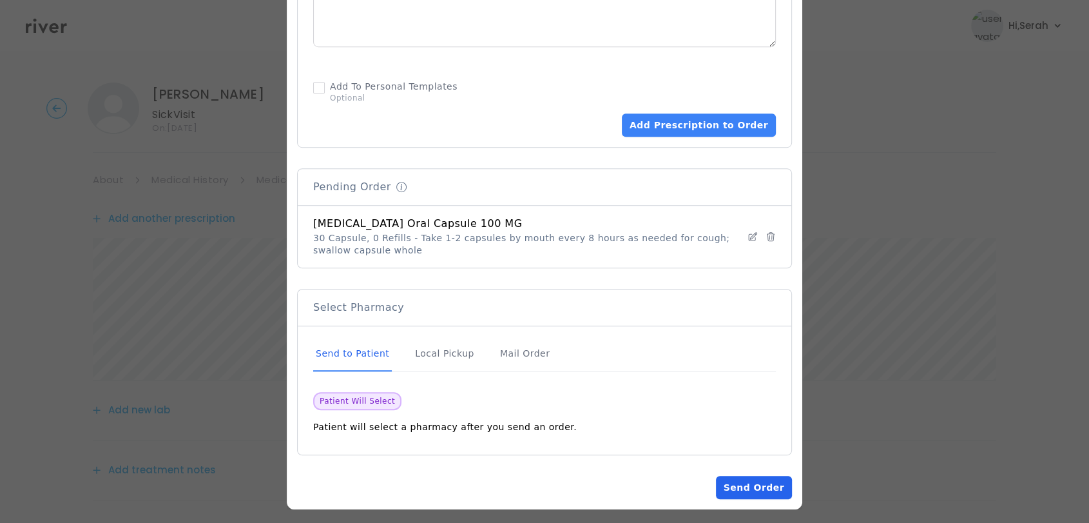
click at [748, 485] on button "Send Order" at bounding box center [754, 487] width 76 height 23
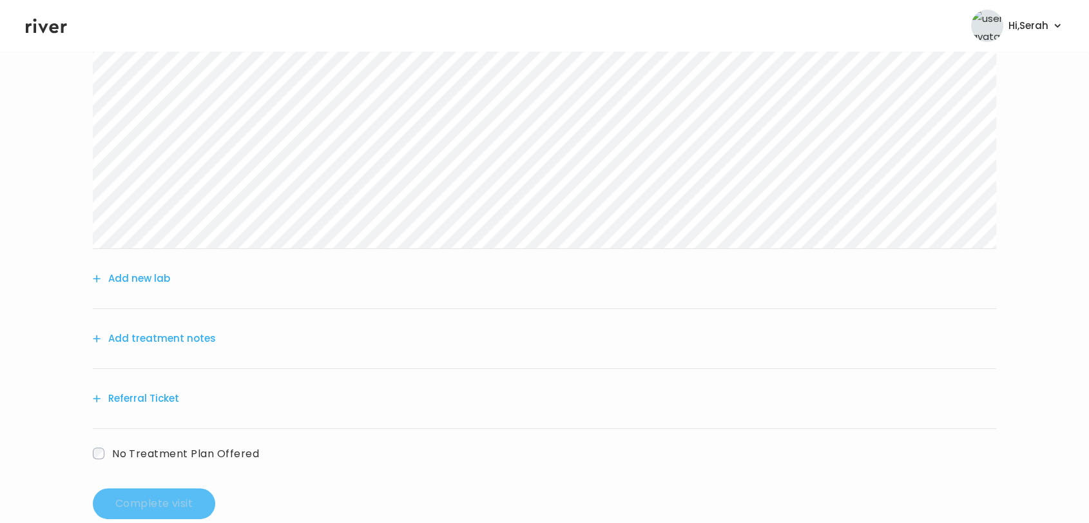
scroll to position [261, 0]
click at [188, 345] on button "Add treatment notes" at bounding box center [154, 338] width 123 height 18
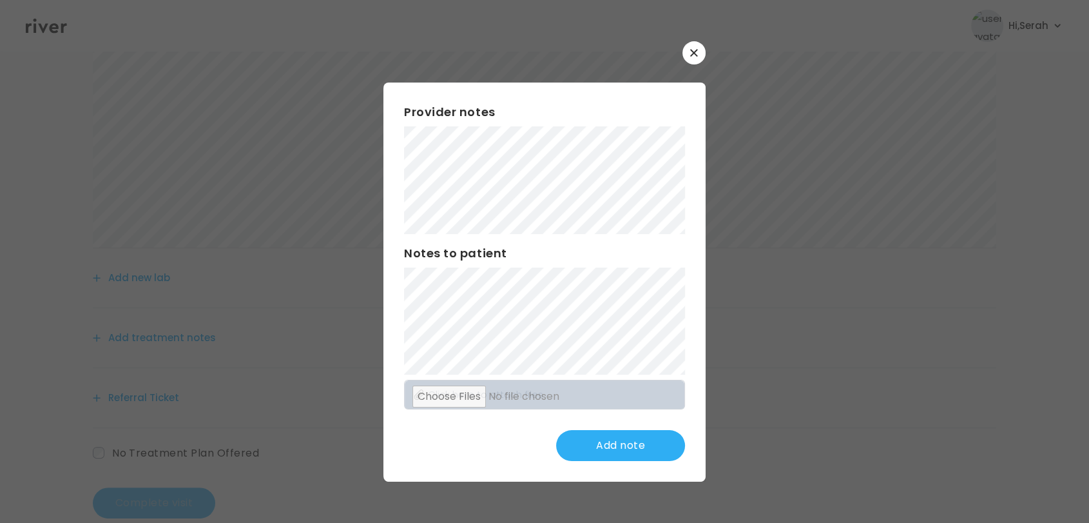
click at [697, 52] on icon "button" at bounding box center [694, 53] width 8 height 8
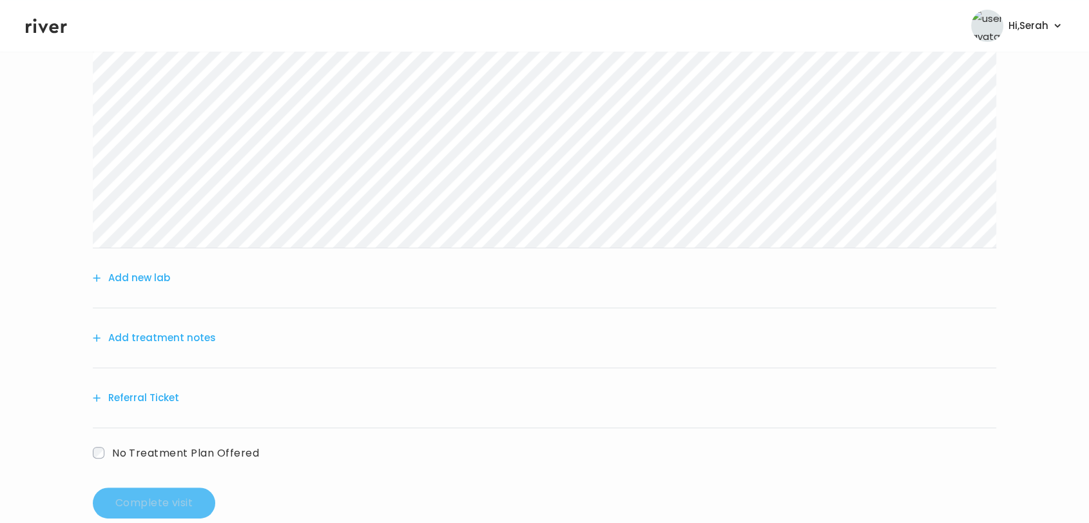
scroll to position [0, 0]
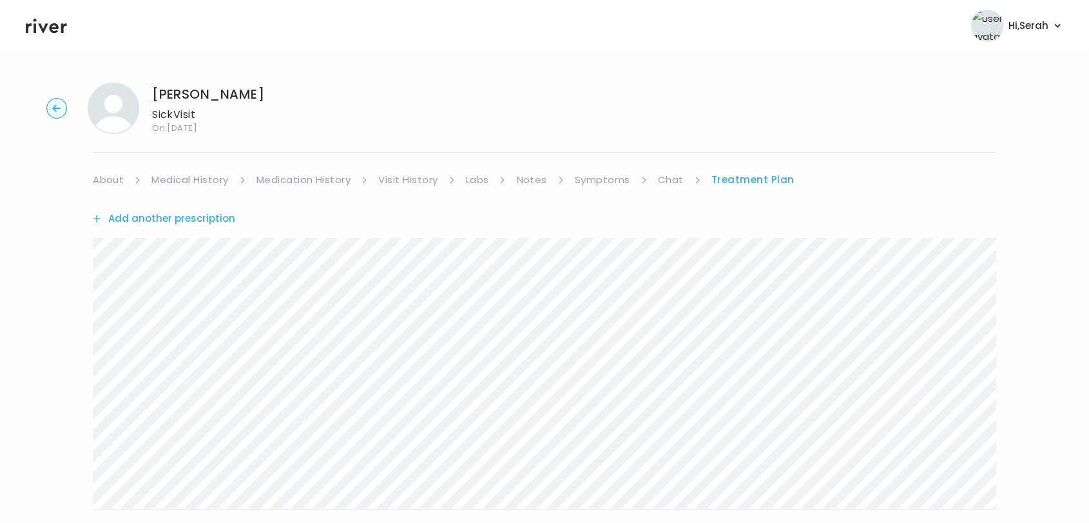
click at [608, 189] on div "Add another prescription" at bounding box center [544, 218] width 903 height 59
click at [609, 188] on div "About Medical History Medication History Visit History Labs Notes Symptoms Chat…" at bounding box center [544, 475] width 903 height 608
click at [599, 176] on link "Symptoms" at bounding box center [602, 180] width 55 height 18
click at [670, 179] on link "Chat" at bounding box center [674, 180] width 26 height 18
click at [746, 171] on link "Treatment Plan" at bounding box center [753, 180] width 80 height 18
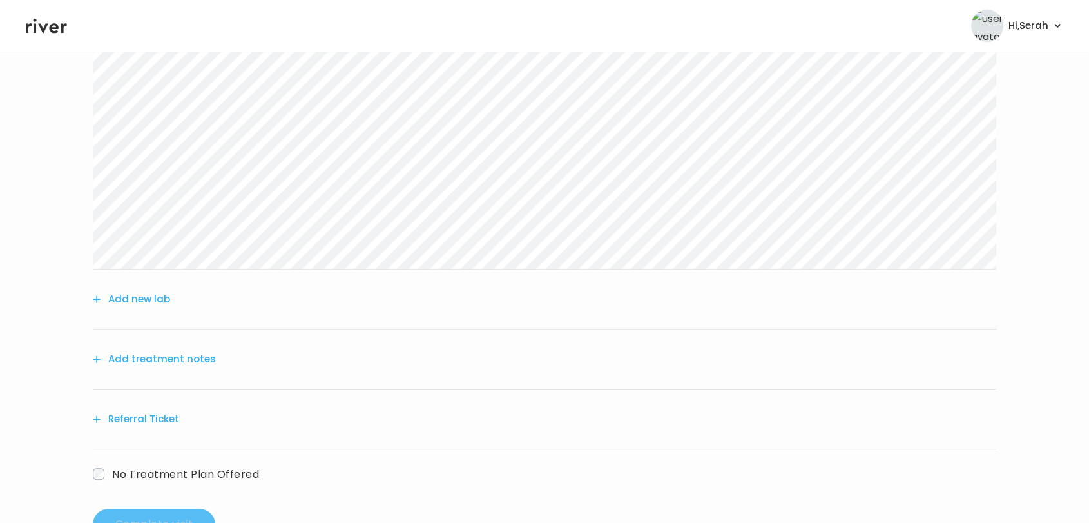
scroll to position [246, 0]
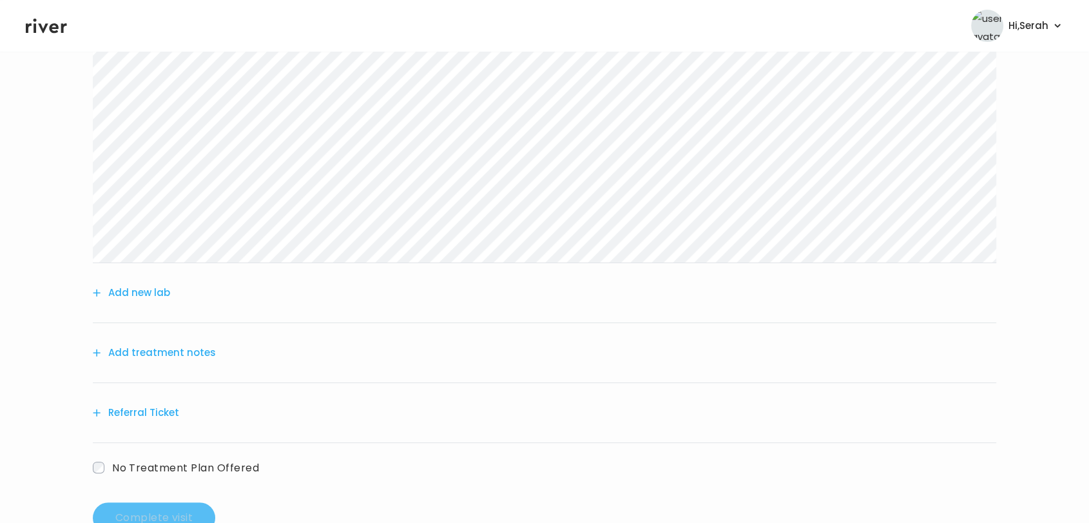
click at [162, 351] on button "Add treatment notes" at bounding box center [154, 352] width 123 height 18
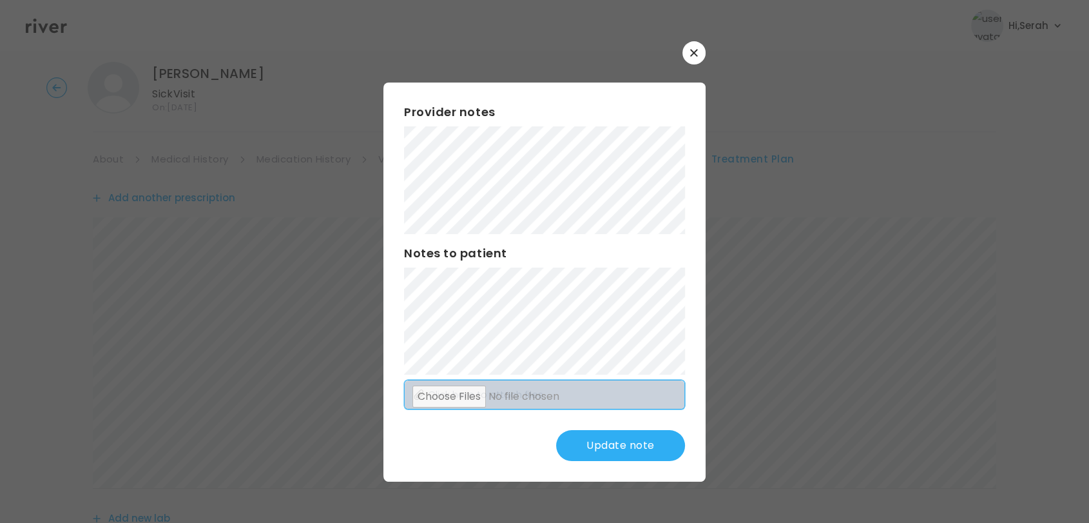
scroll to position [21, 0]
click at [613, 448] on button "Update note" at bounding box center [620, 445] width 129 height 31
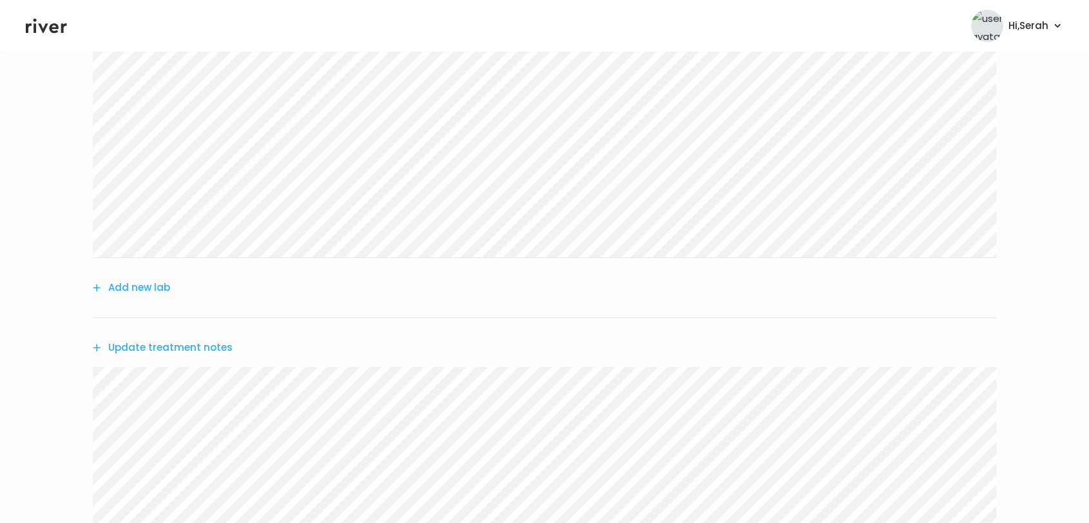
scroll to position [516, 0]
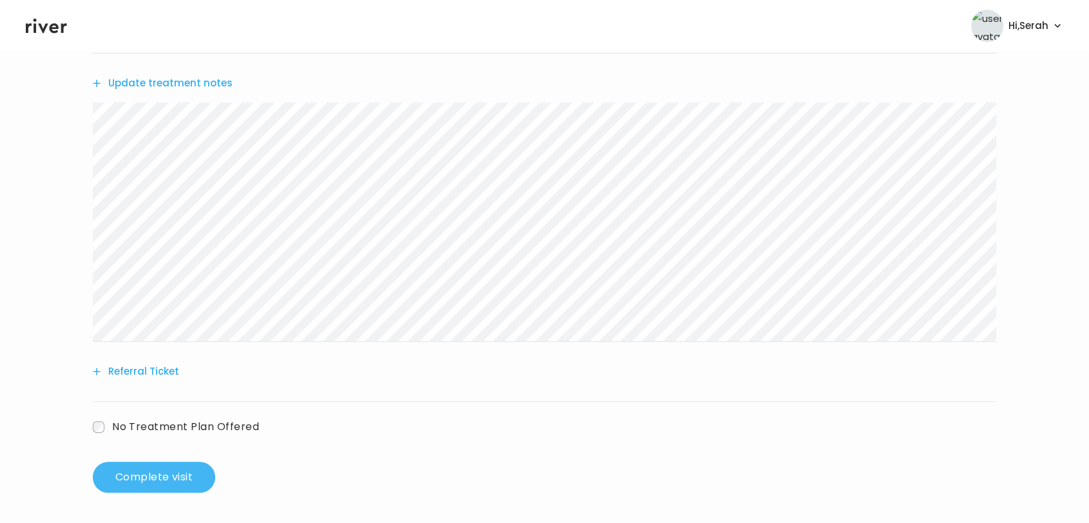
click at [156, 482] on button "Complete visit" at bounding box center [154, 476] width 122 height 31
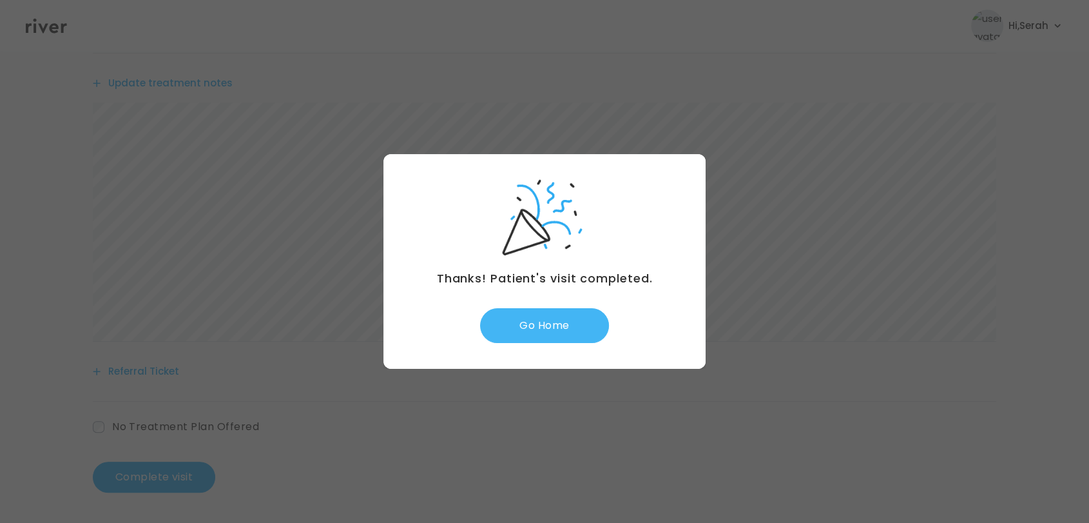
click at [541, 330] on button "Go Home" at bounding box center [544, 325] width 129 height 35
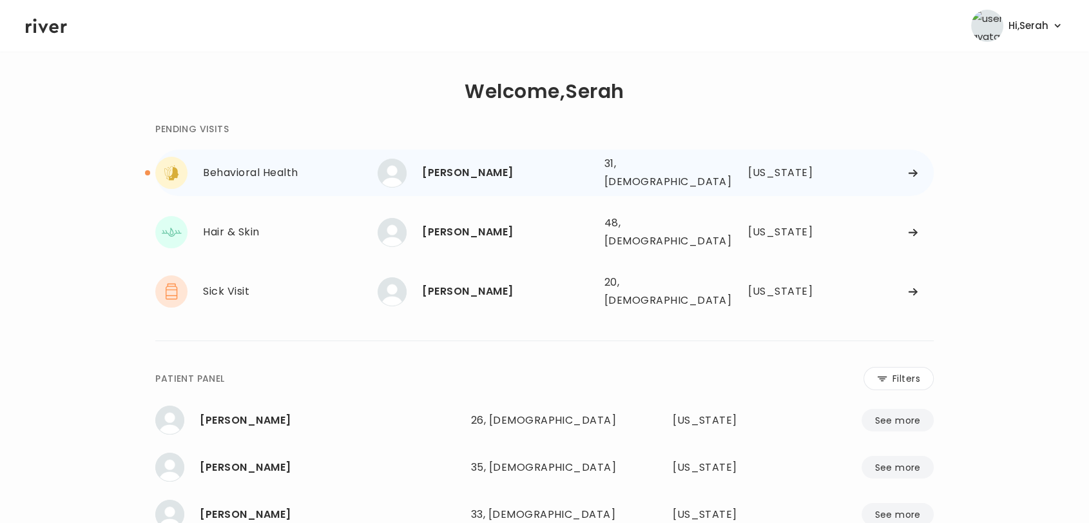
click at [471, 177] on div "Maria Melchor" at bounding box center [507, 173] width 171 height 18
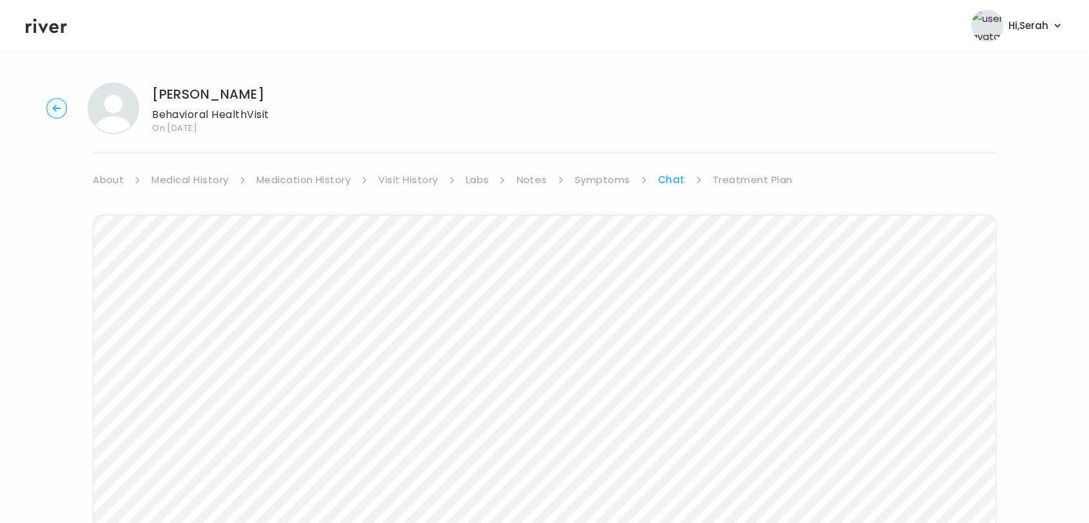
click at [733, 165] on div "Maria Melchor Behavioral Health Visit On: 21 Aug 2025 About Medical History Med…" at bounding box center [544, 383] width 1089 height 623
click at [732, 177] on link "Treatment Plan" at bounding box center [753, 180] width 80 height 18
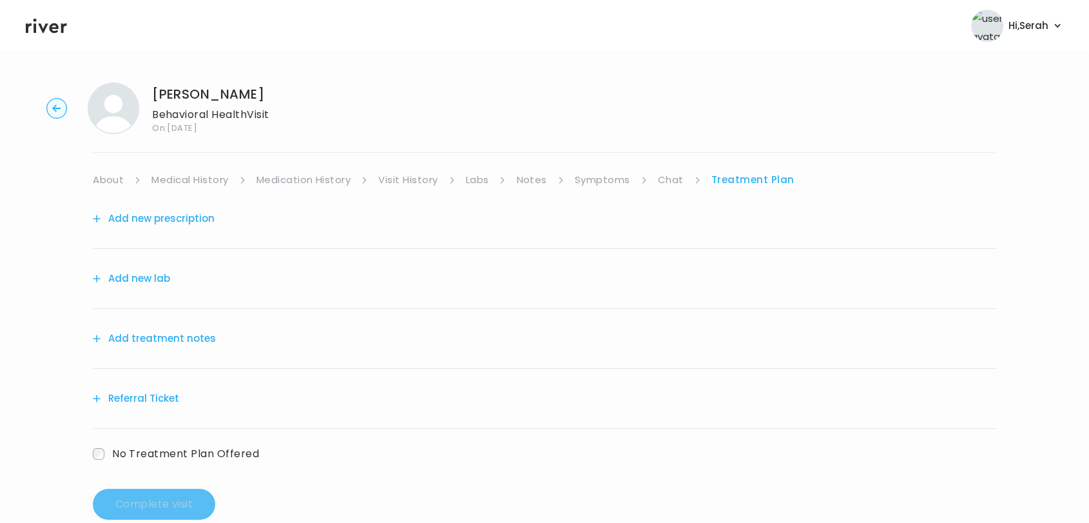
click at [171, 218] on button "Add new prescription" at bounding box center [154, 218] width 122 height 18
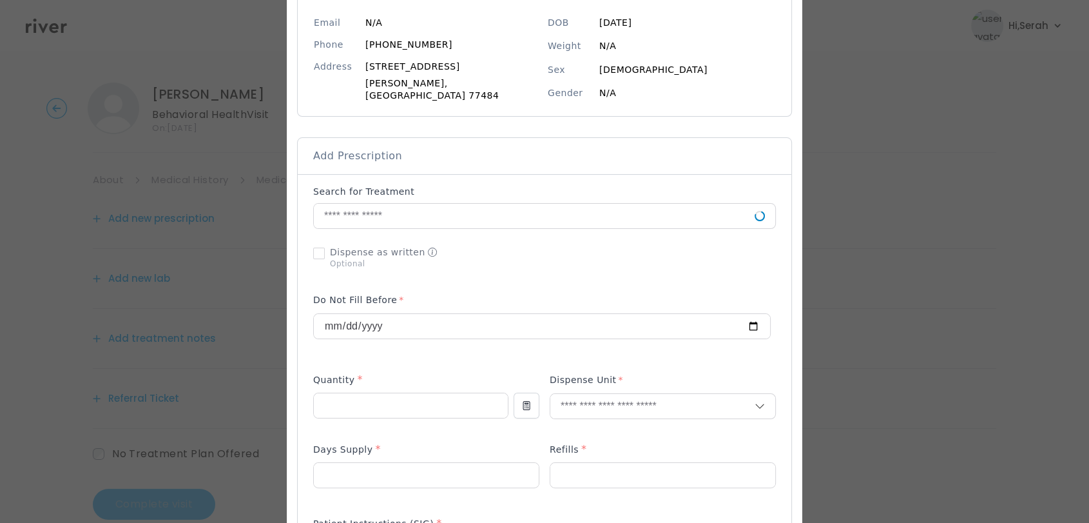
scroll to position [159, 0]
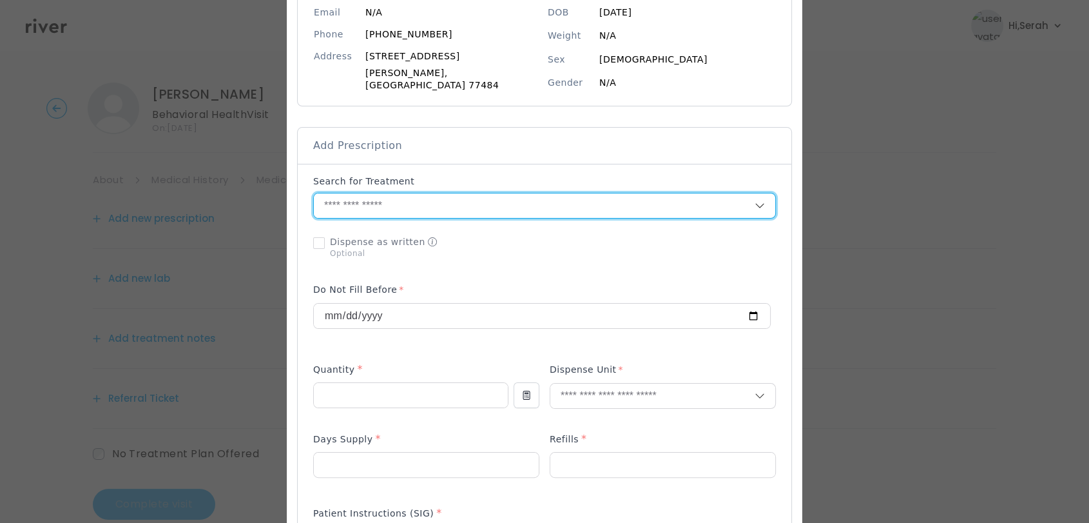
click at [483, 201] on input "text" at bounding box center [534, 205] width 441 height 24
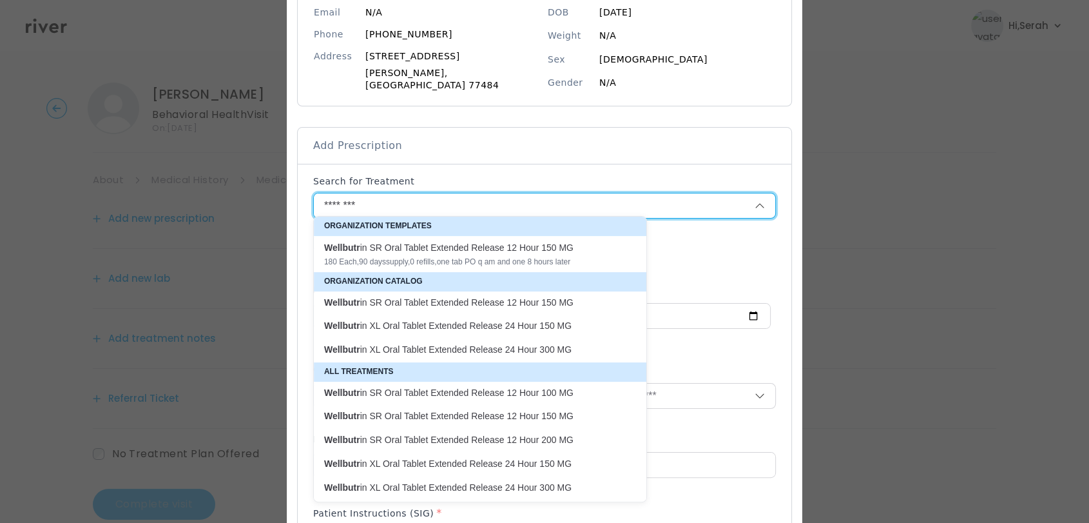
click at [473, 272] on div "Wellbutr in XL Oral Tablet Extended Release 24 Hour 150 MG" at bounding box center [480, 254] width 333 height 36
type input "**********"
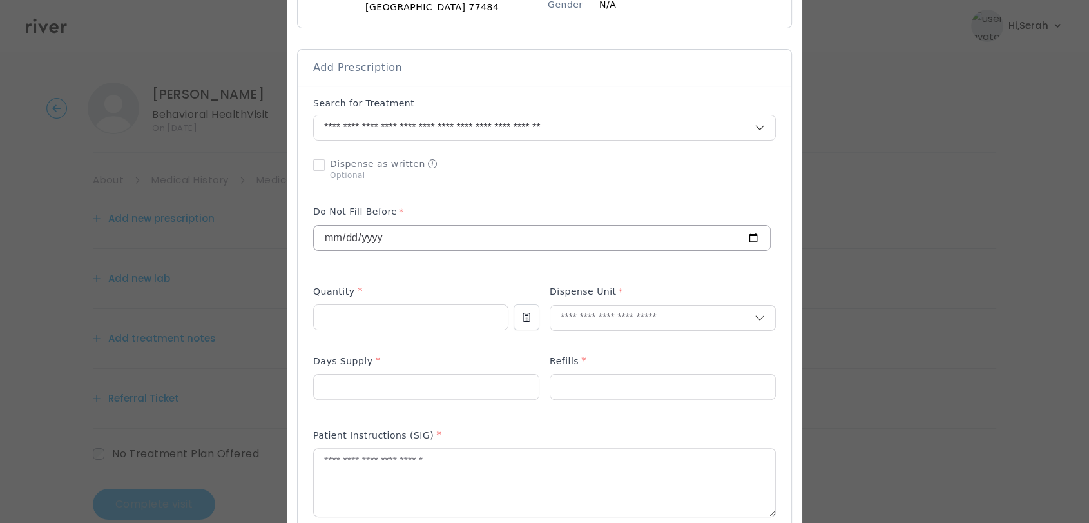
scroll to position [242, 0]
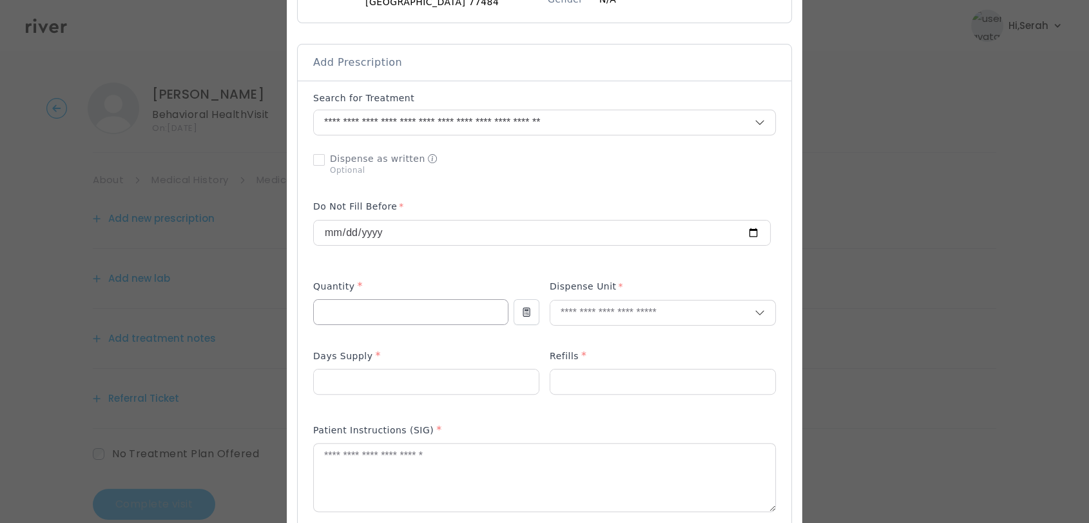
click at [433, 311] on input "number" at bounding box center [411, 312] width 194 height 24
type input "**"
click at [613, 327] on p "Tablet" at bounding box center [633, 333] width 169 height 19
click at [412, 369] on input "number" at bounding box center [426, 381] width 225 height 24
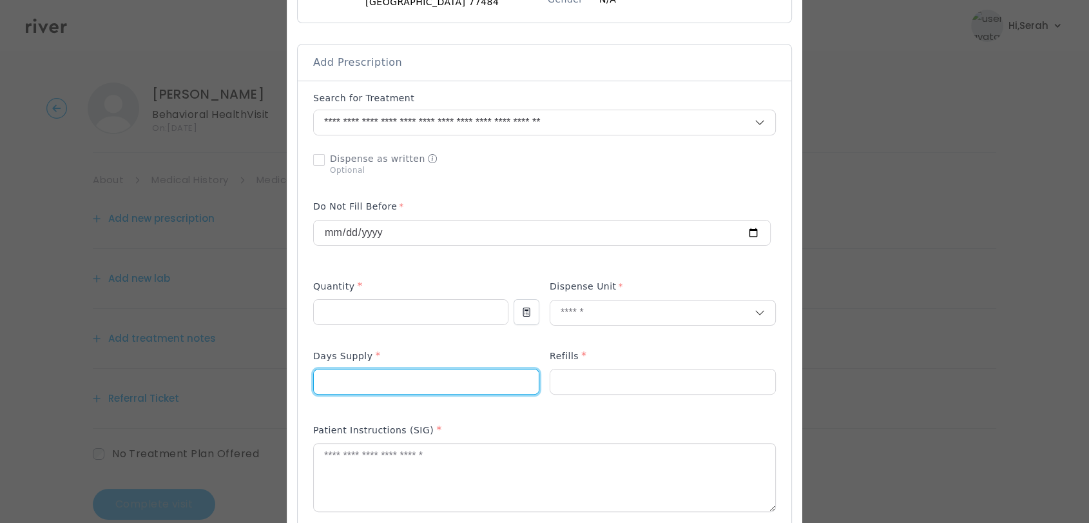
type input "**"
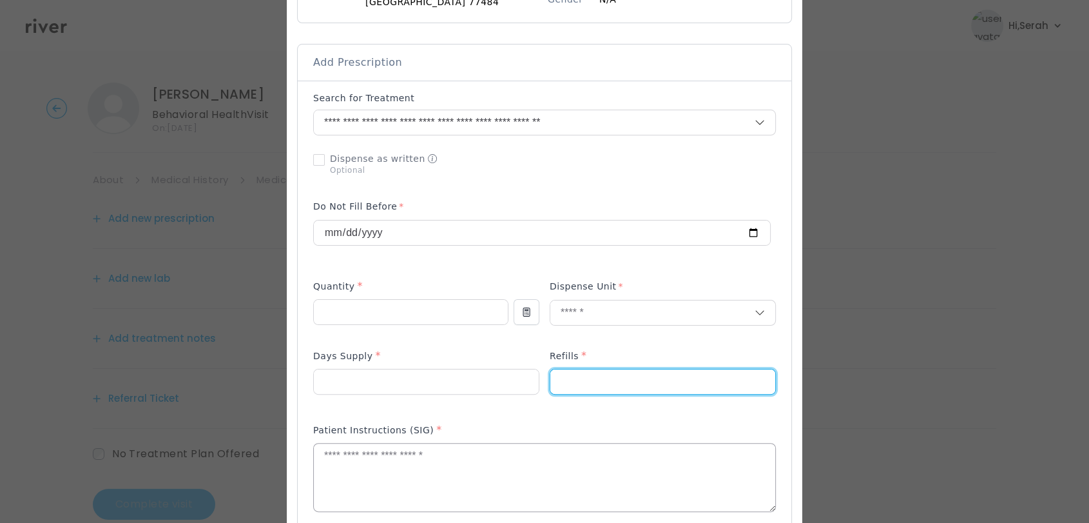
type input "*"
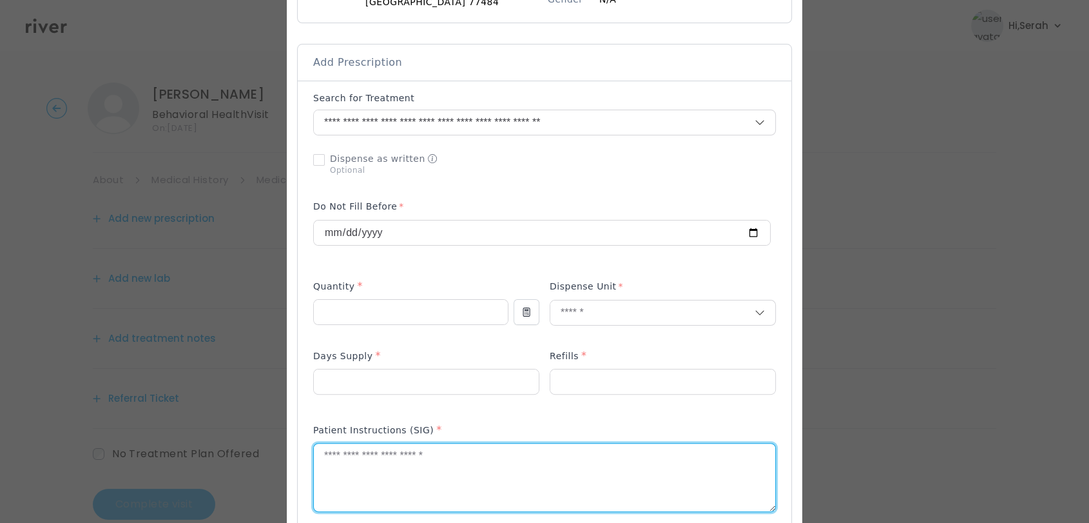
click at [386, 465] on textarea at bounding box center [544, 477] width 461 height 68
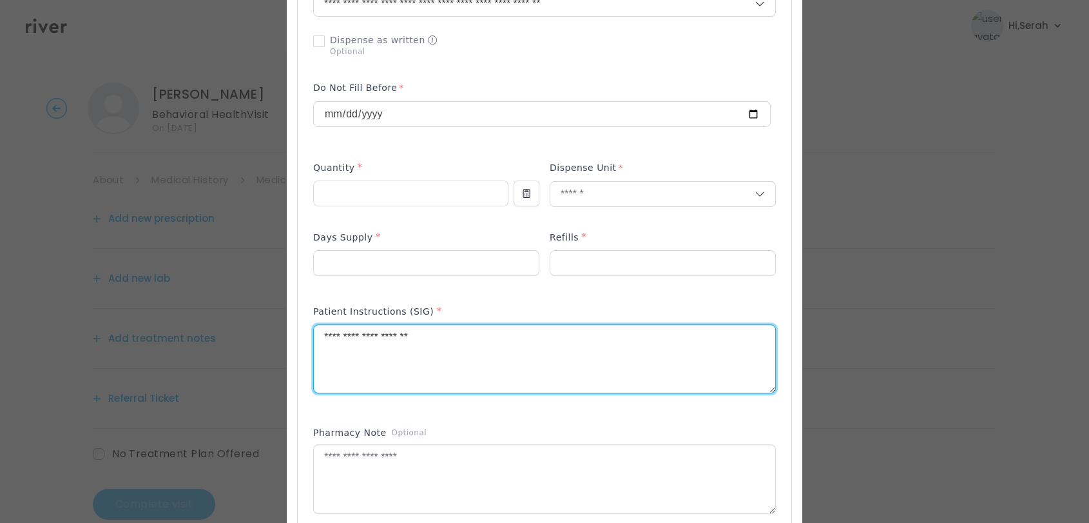
scroll to position [365, 0]
type textarea "**********"
click at [450, 416] on div "Pharmacy Note Optional" at bounding box center [544, 472] width 463 height 113
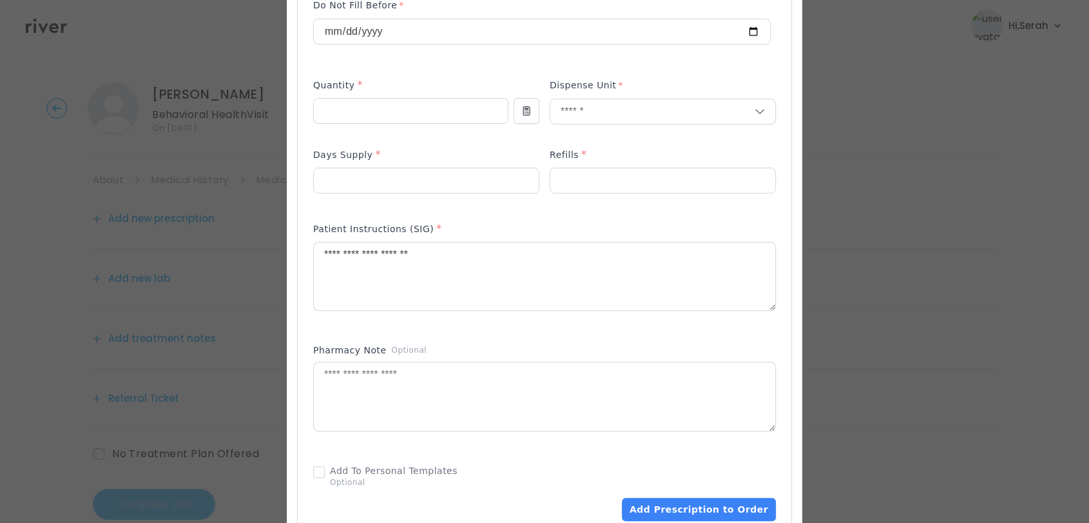
scroll to position [436, 0]
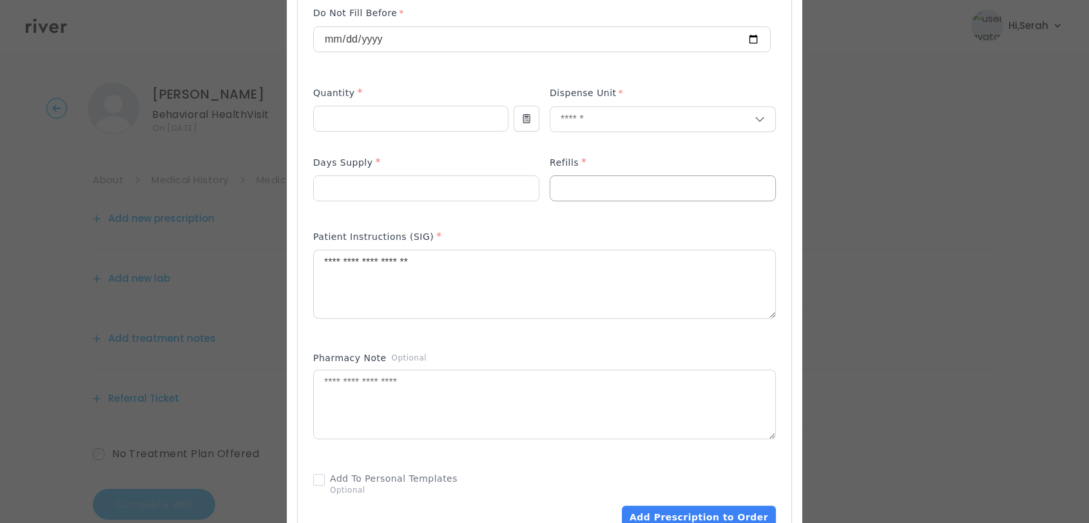
click at [539, 179] on input "*" at bounding box center [426, 188] width 225 height 24
type input "*"
click at [539, 216] on div "Add Prescription to Order" at bounding box center [544, 213] width 463 height 630
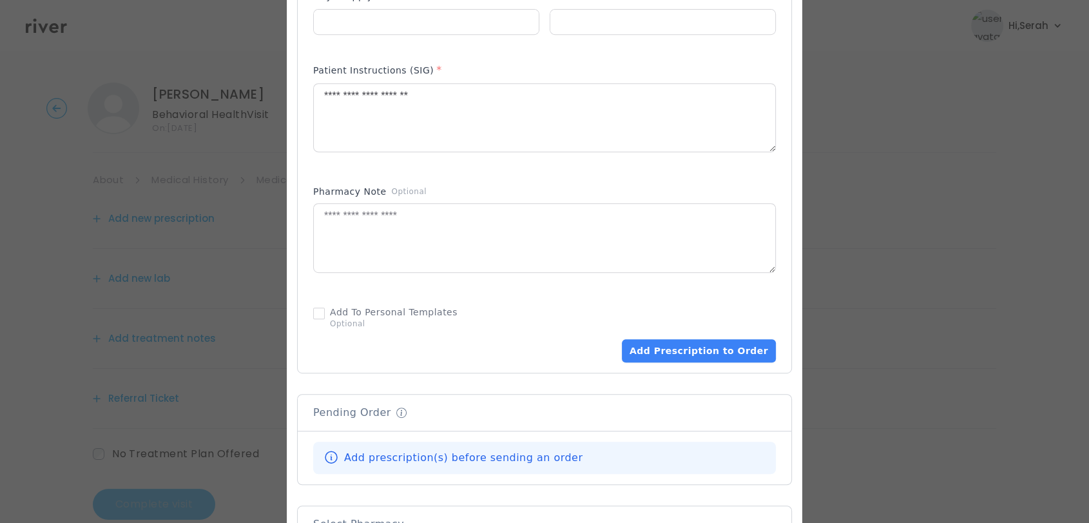
scroll to position [609, 0]
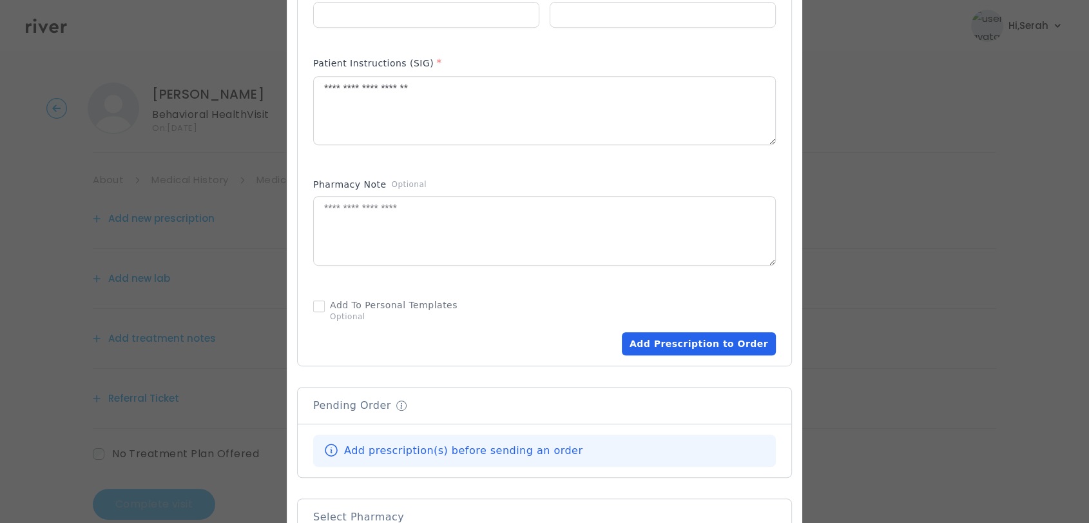
click at [658, 332] on button "Add Prescription to Order" at bounding box center [699, 343] width 154 height 23
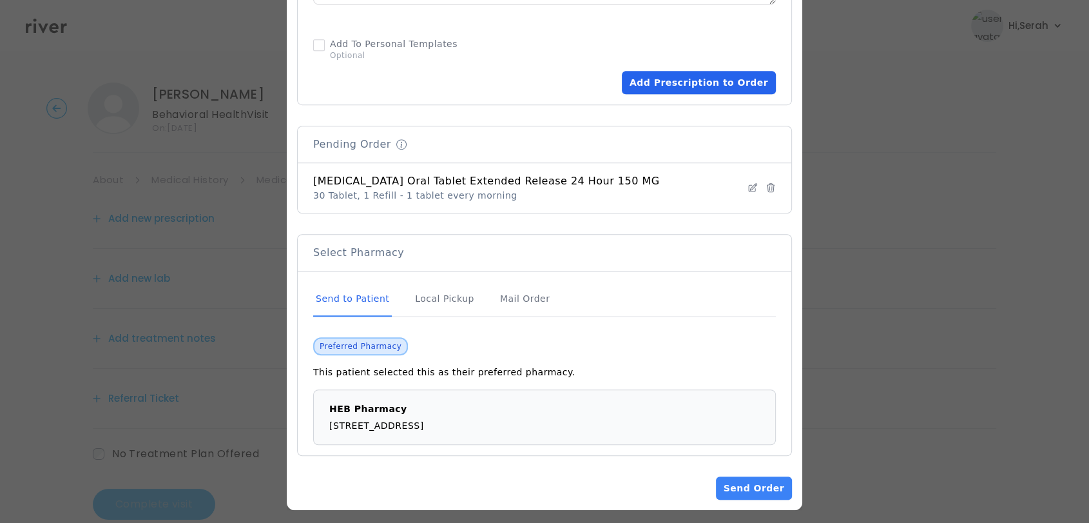
scroll to position [27, 0]
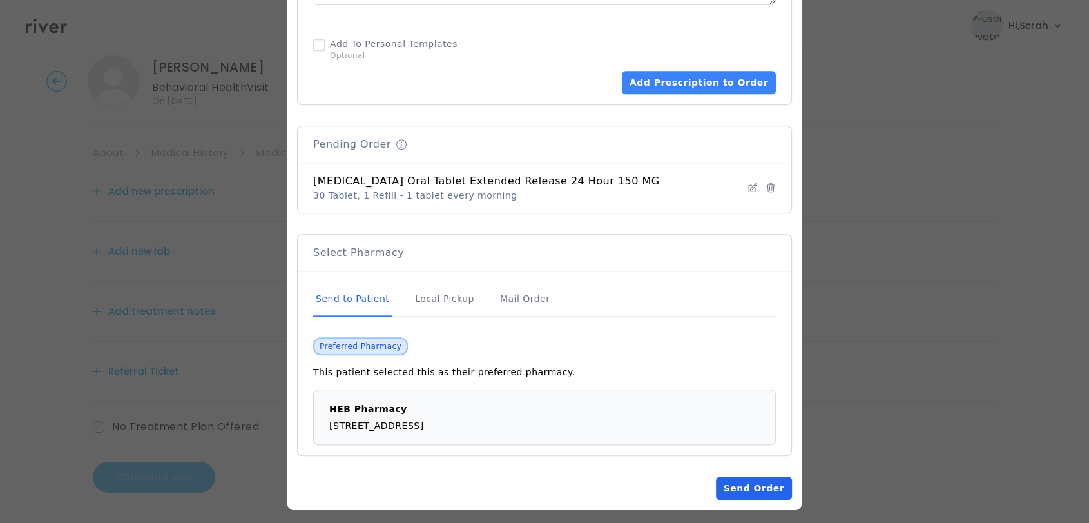
click at [733, 476] on button "Send Order" at bounding box center [754, 487] width 76 height 23
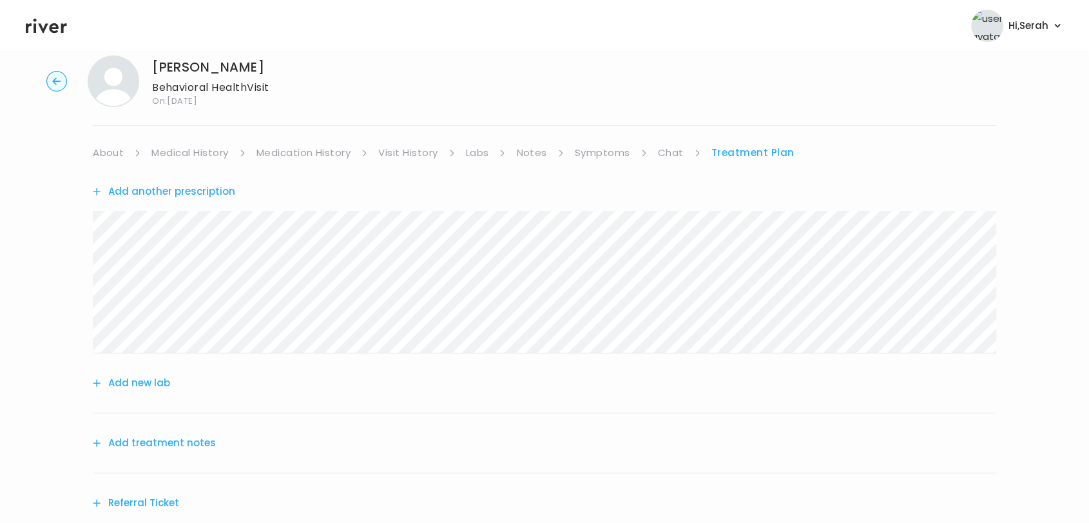
click at [590, 156] on link "Symptoms" at bounding box center [602, 153] width 55 height 18
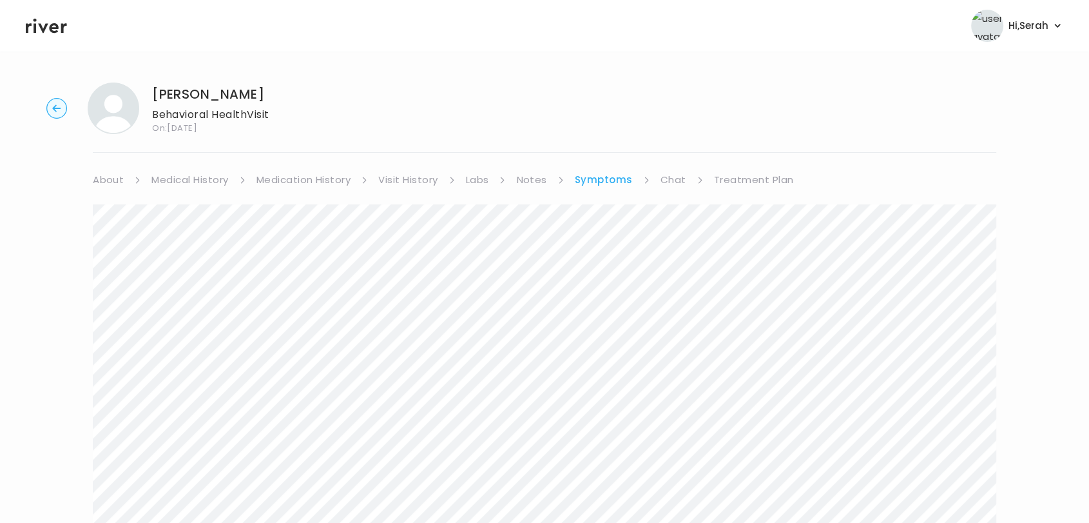
click at [757, 177] on link "Treatment Plan" at bounding box center [754, 180] width 80 height 18
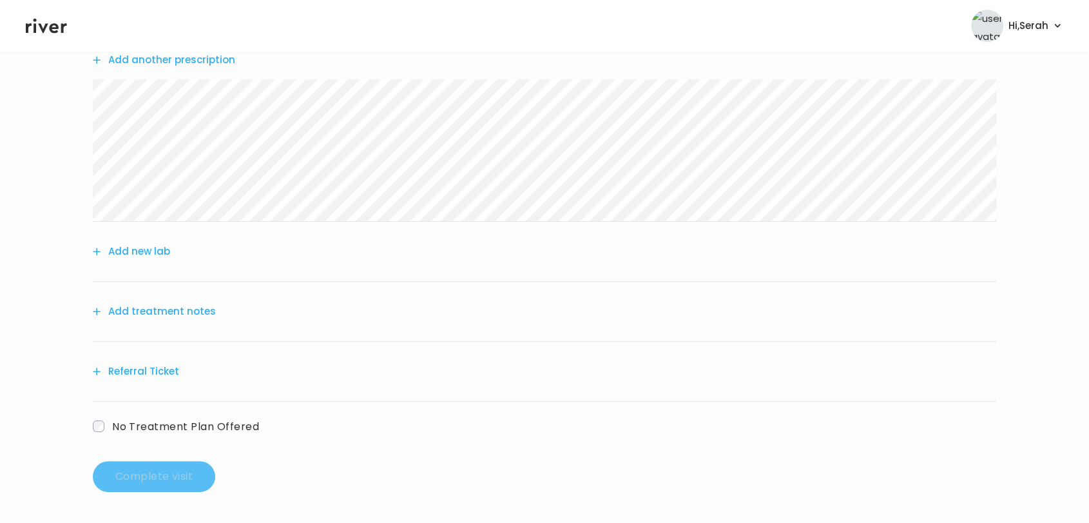
click at [171, 313] on button "Add treatment notes" at bounding box center [154, 311] width 123 height 18
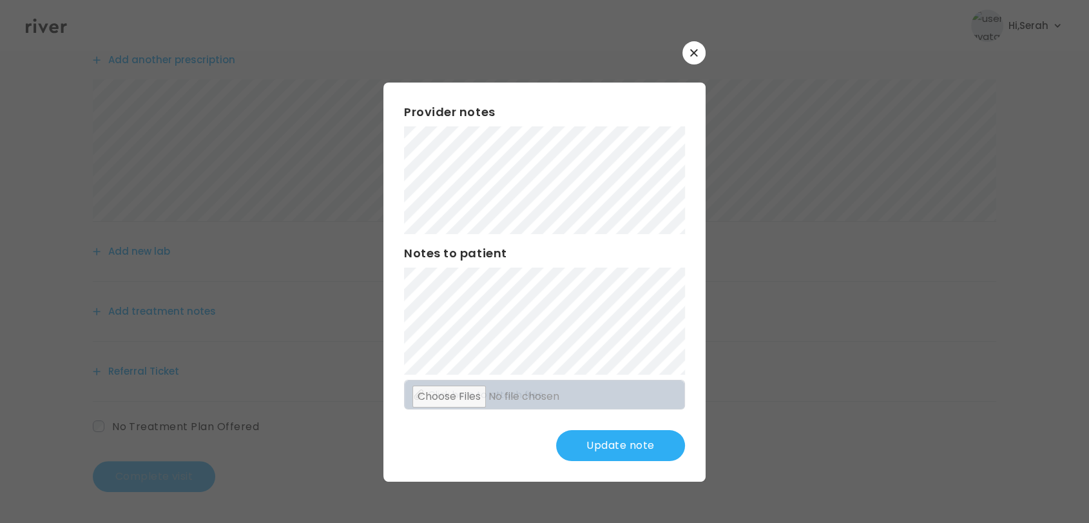
click at [529, 68] on div "Provider notes Notes to patient Click here to attach files Update note" at bounding box center [544, 260] width 322 height 439
click at [635, 431] on button "Update note" at bounding box center [620, 445] width 129 height 31
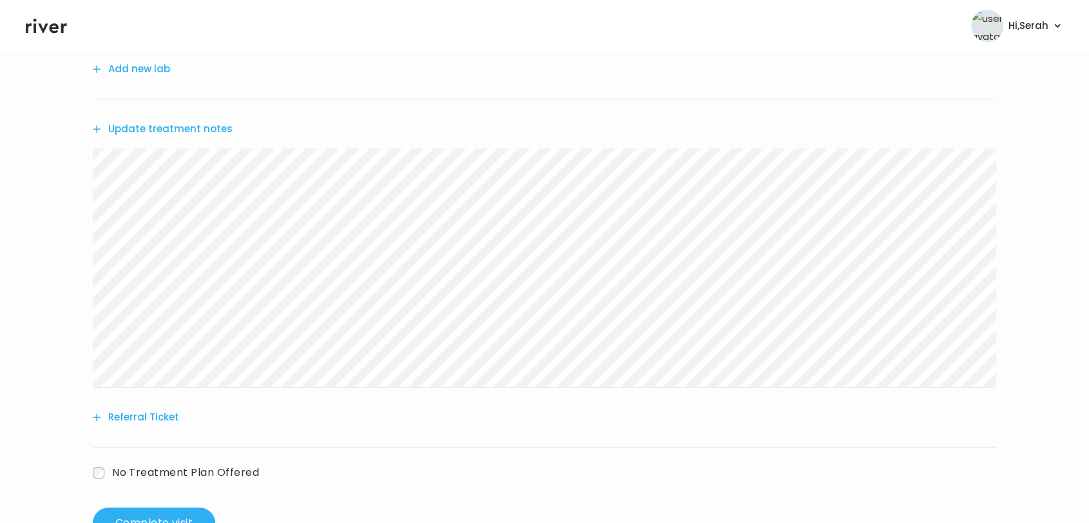
scroll to position [344, 0]
click at [156, 125] on button "Update treatment notes" at bounding box center [163, 126] width 140 height 18
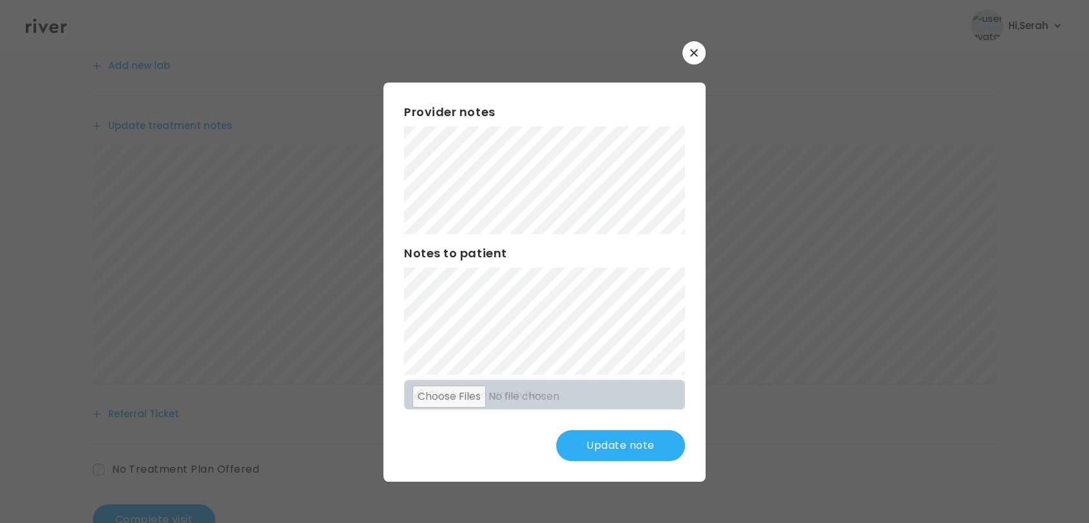
scroll to position [387, 0]
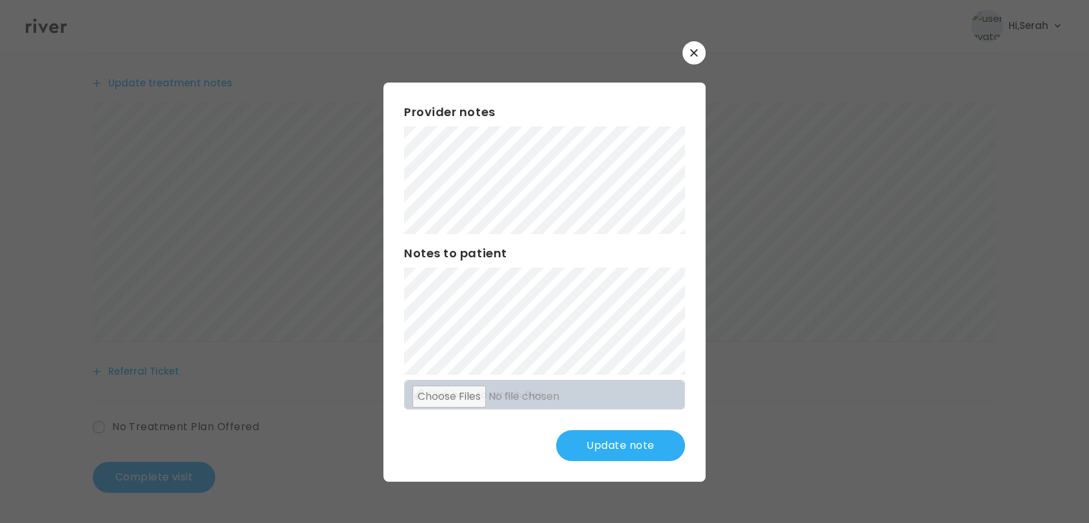
click at [608, 450] on button "Update note" at bounding box center [620, 445] width 129 height 31
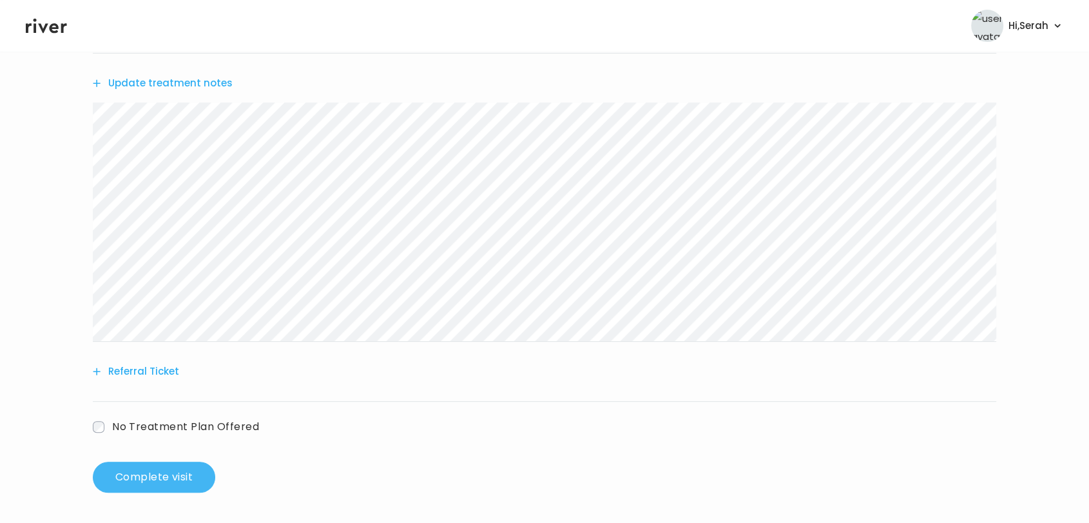
click at [160, 478] on button "Complete visit" at bounding box center [154, 476] width 122 height 31
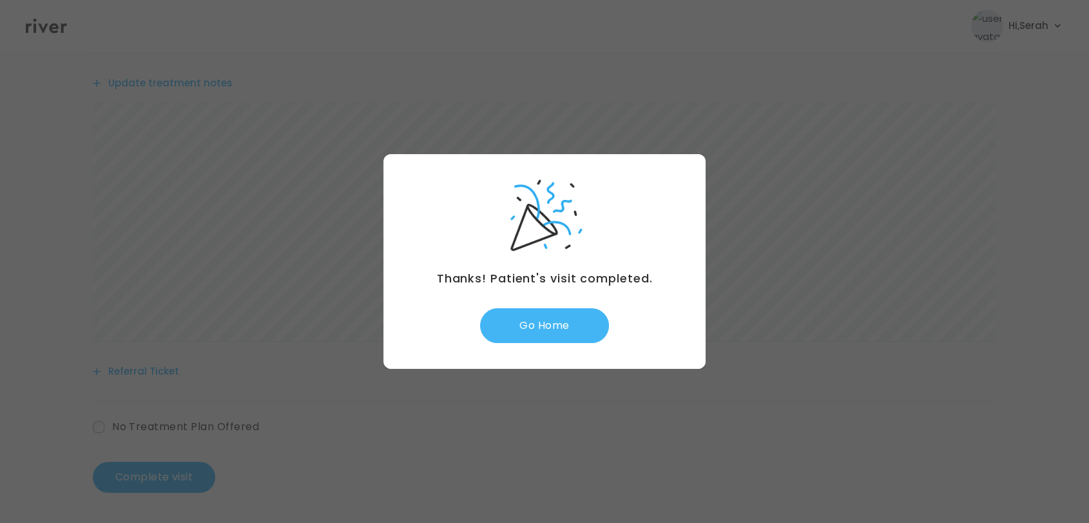
click at [552, 327] on button "Go Home" at bounding box center [544, 325] width 129 height 35
